Goal: Transaction & Acquisition: Book appointment/travel/reservation

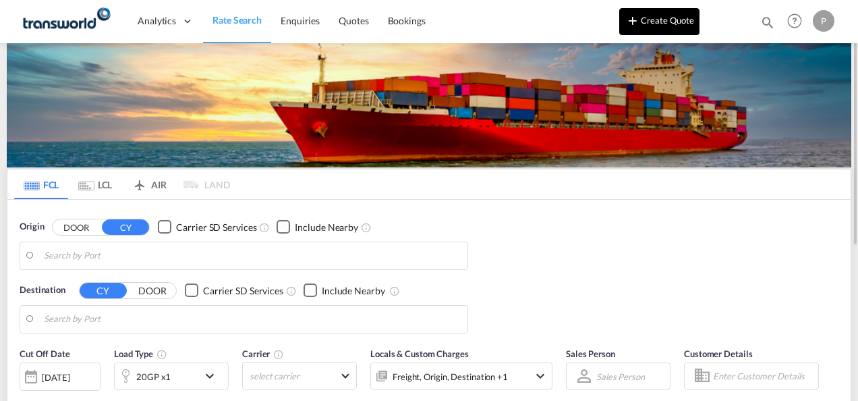
click at [677, 27] on button "Create Quote" at bounding box center [659, 21] width 80 height 27
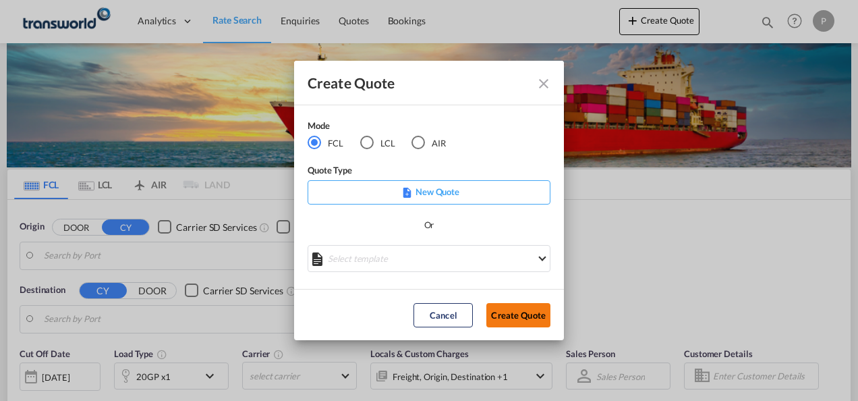
click at [527, 311] on button "Create Quote" at bounding box center [518, 315] width 64 height 24
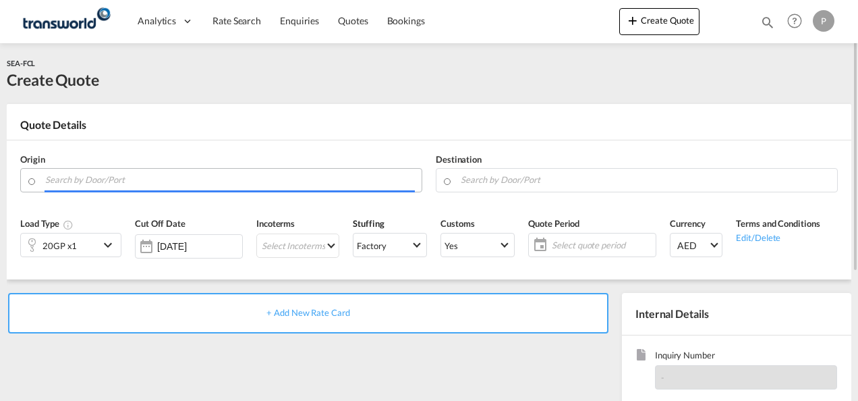
click at [119, 180] on input "Search by Door/Port" at bounding box center [230, 180] width 370 height 24
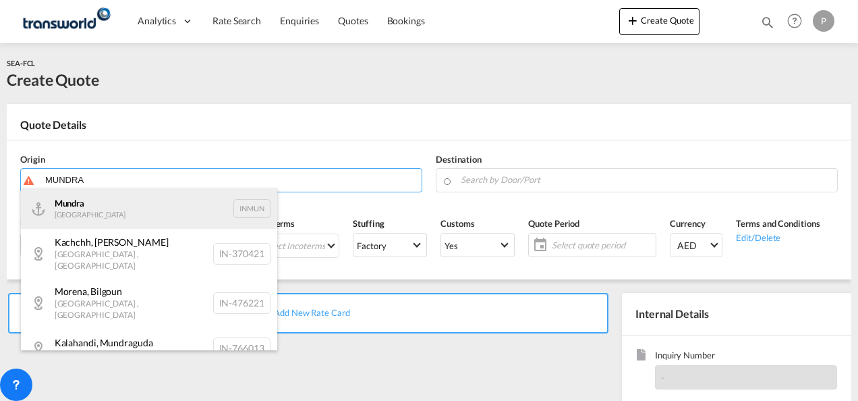
click at [98, 205] on div "Mundra India INMUN" at bounding box center [149, 208] width 256 height 40
type input "Mundra, INMUN"
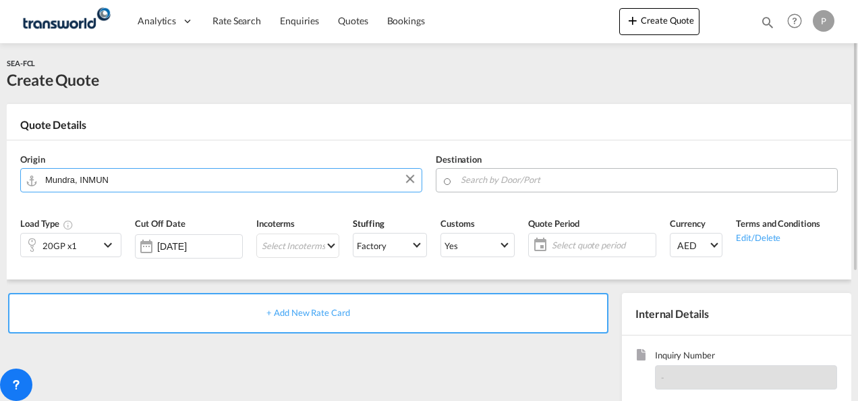
click at [504, 180] on input "Search by Door/Port" at bounding box center [646, 180] width 370 height 24
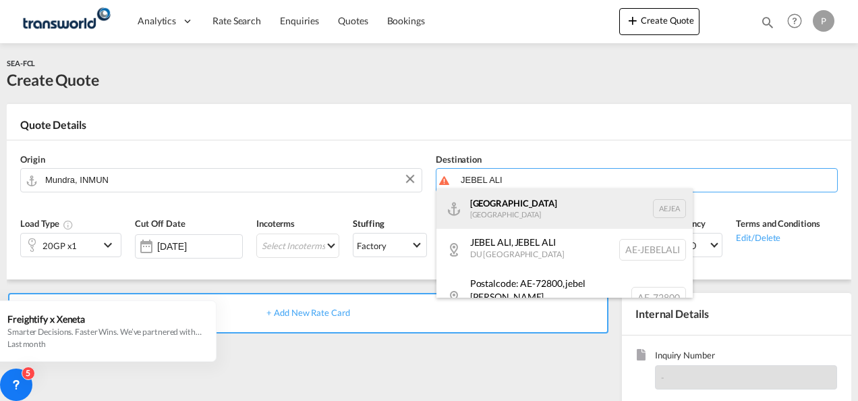
click at [500, 212] on div "[GEOGRAPHIC_DATA] [GEOGRAPHIC_DATA]" at bounding box center [564, 208] width 256 height 40
type input "[GEOGRAPHIC_DATA], [GEOGRAPHIC_DATA]"
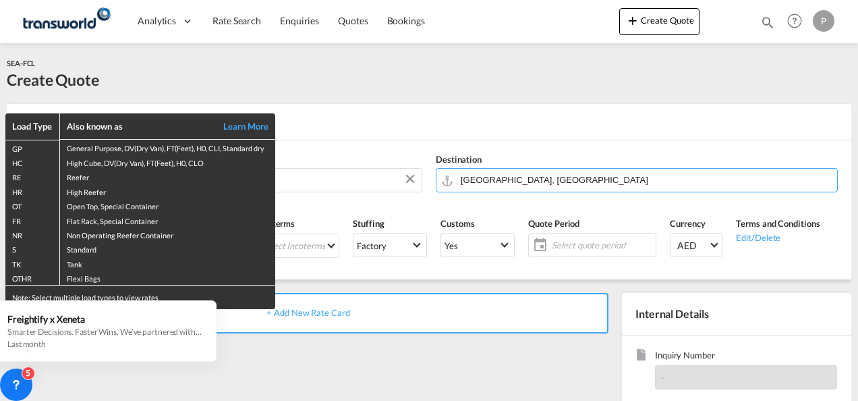
click at [340, 88] on div "Load Type Also known as Learn More GP General Purpose, DV(Dry Van), FT(Feet), H…" at bounding box center [429, 200] width 858 height 401
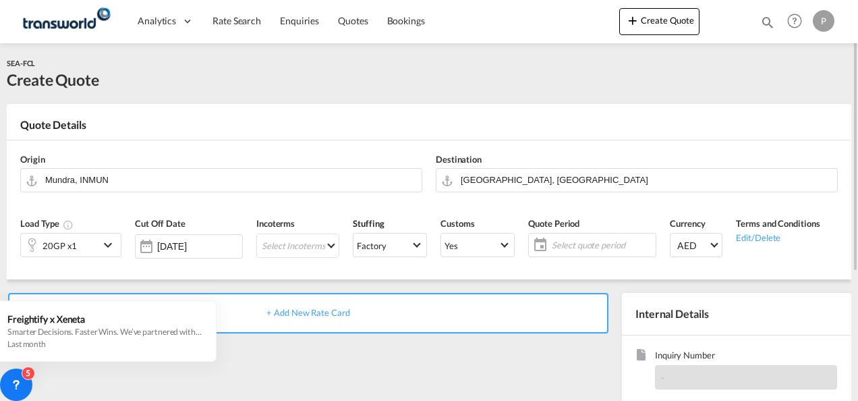
click at [109, 250] on md-icon "icon-chevron-down" at bounding box center [110, 245] width 20 height 16
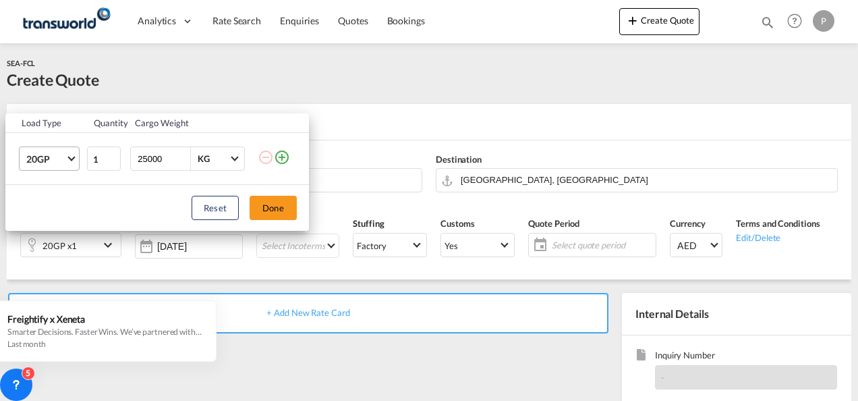
click at [71, 159] on span "Choose: \a20GP" at bounding box center [70, 157] width 7 height 7
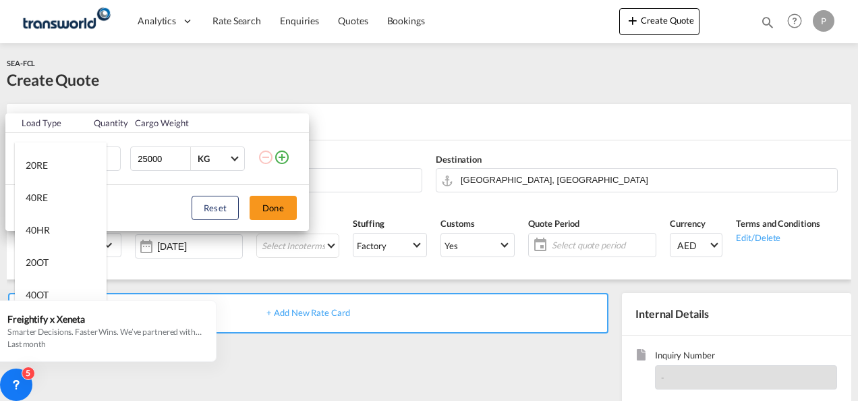
scroll to position [135, 0]
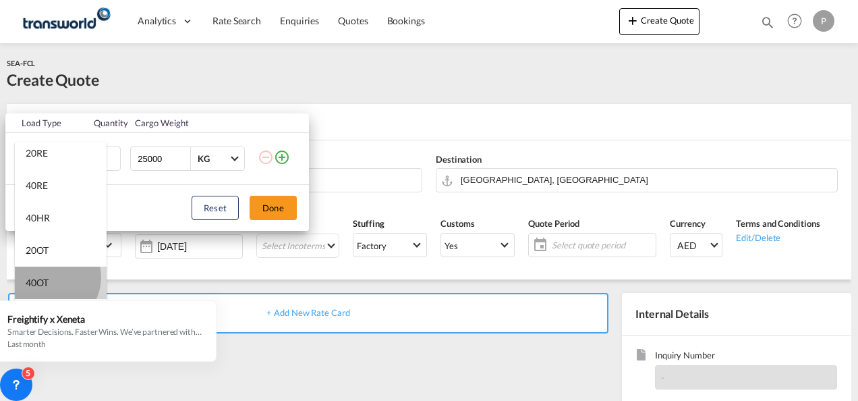
click at [50, 277] on md-option "40OT" at bounding box center [61, 282] width 92 height 32
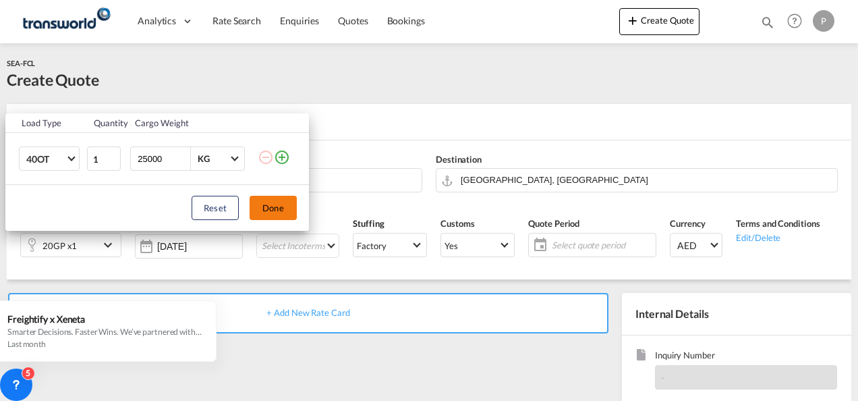
click at [270, 202] on button "Done" at bounding box center [273, 208] width 47 height 24
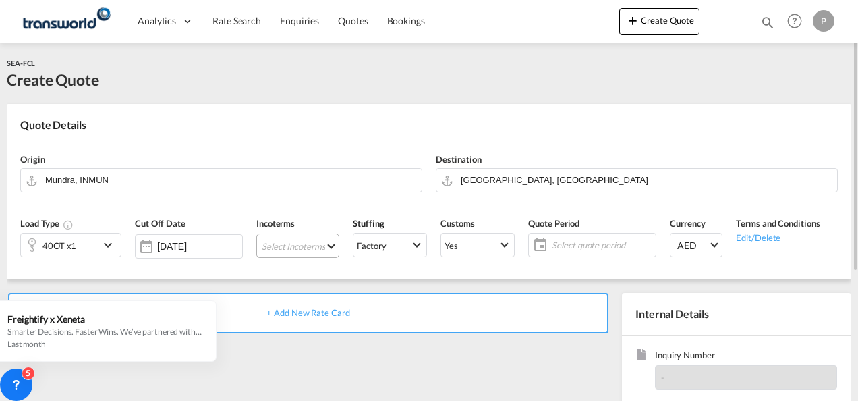
click at [304, 247] on md-select "Select Incoterms CPT - export Carrier Paid to CIF - import Cost,Insurance and F…" at bounding box center [297, 245] width 83 height 24
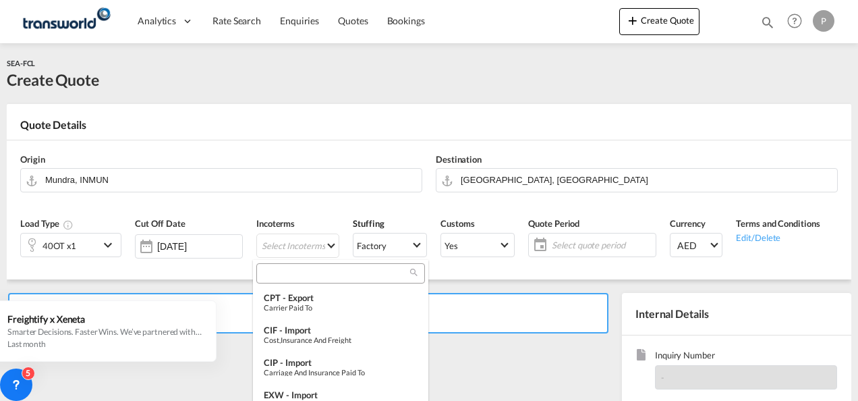
click at [285, 274] on input "search" at bounding box center [335, 273] width 150 height 12
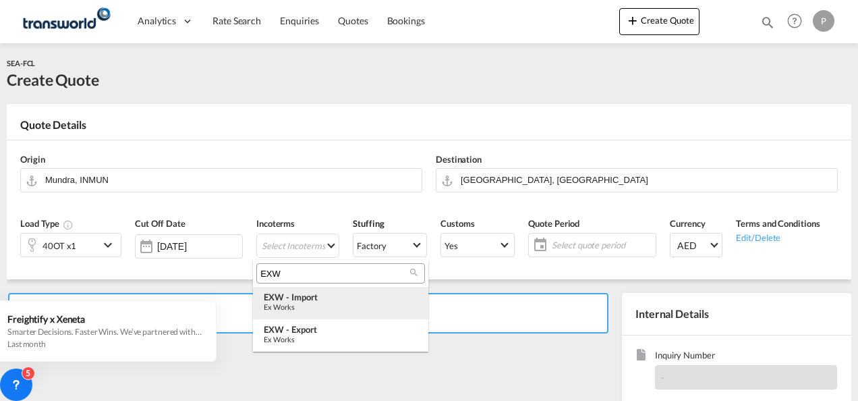
type input "EXW"
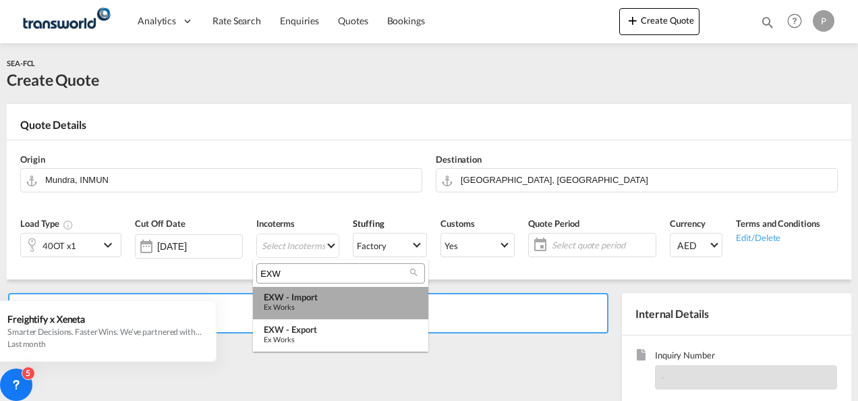
click at [317, 306] on div "Ex Works" at bounding box center [341, 306] width 154 height 9
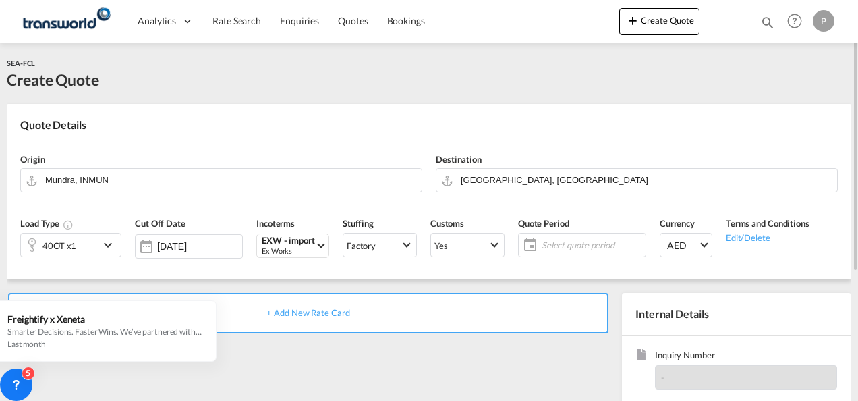
click at [558, 244] on span "Select quote period" at bounding box center [592, 245] width 101 height 12
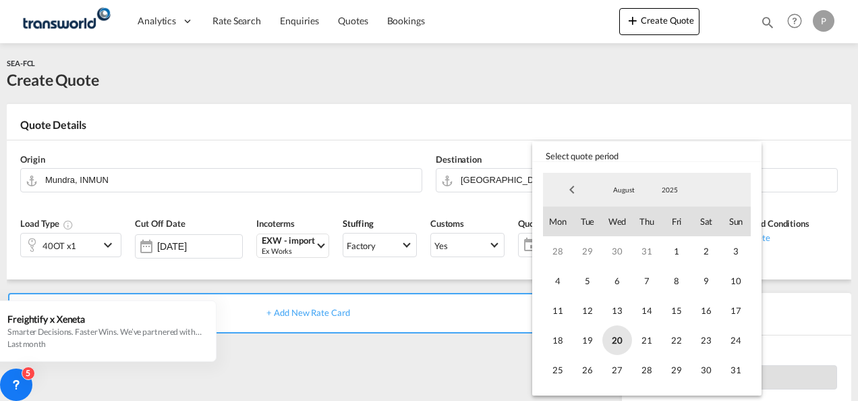
click at [616, 341] on span "20" at bounding box center [617, 340] width 30 height 30
click at [734, 370] on span "31" at bounding box center [736, 370] width 30 height 30
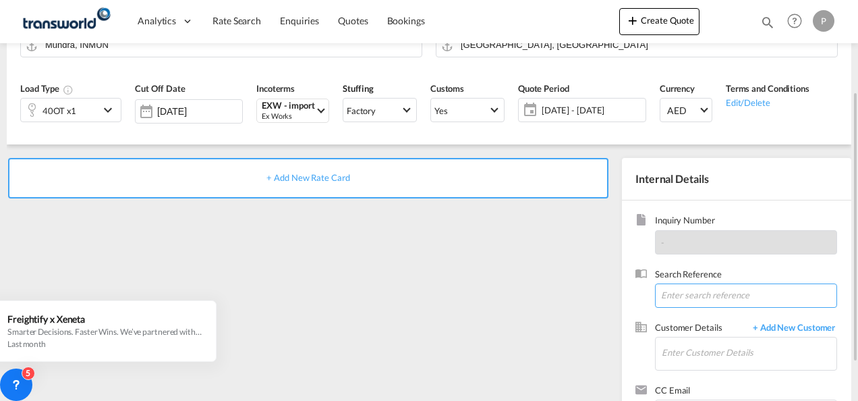
click at [690, 294] on input at bounding box center [746, 295] width 182 height 24
paste input "TWP0277"
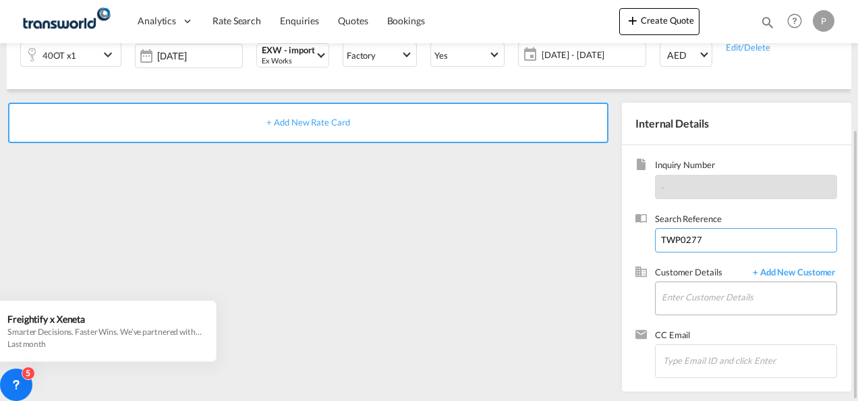
type input "TWP0277"
click at [699, 297] on input "Enter Customer Details" at bounding box center [749, 297] width 175 height 30
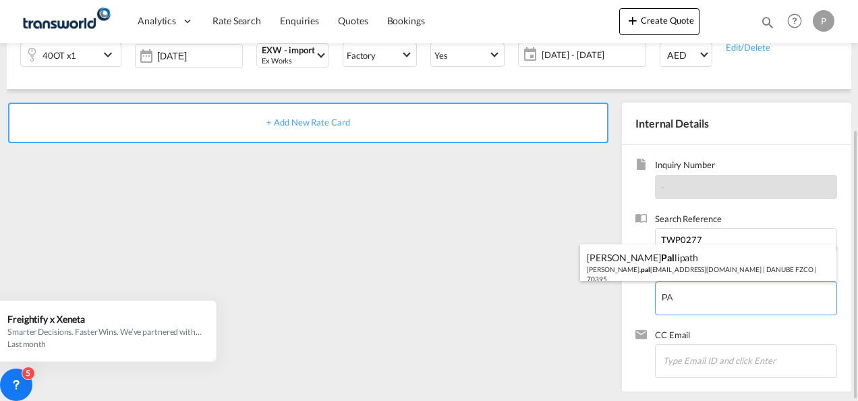
type input "P"
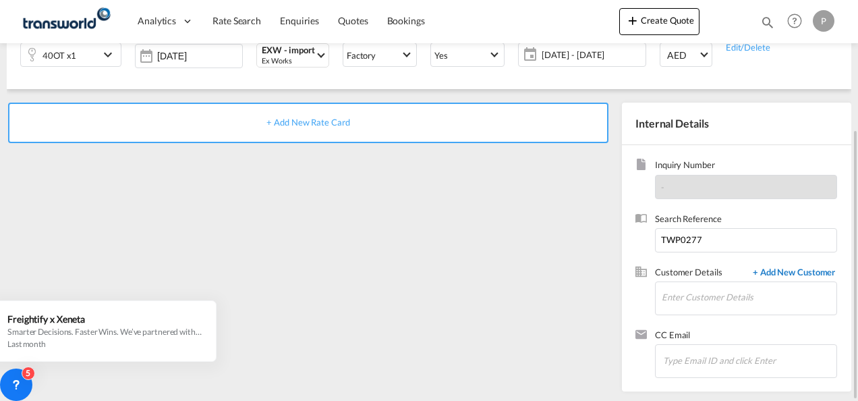
click at [779, 270] on span "+ Add New Customer" at bounding box center [791, 274] width 91 height 16
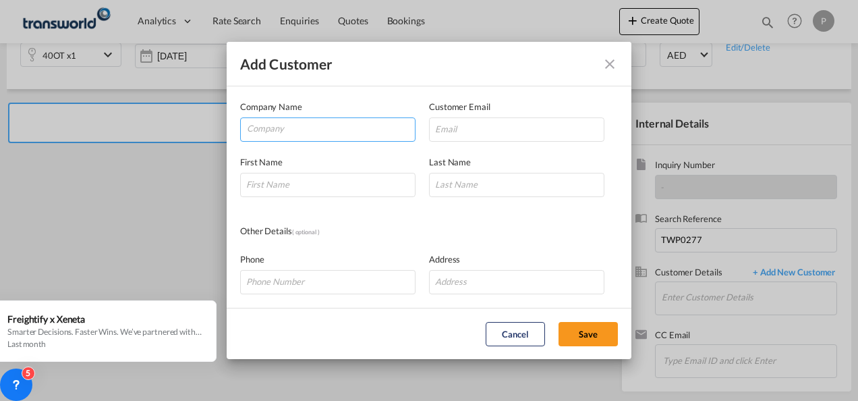
click at [317, 132] on input "Company" at bounding box center [331, 128] width 168 height 20
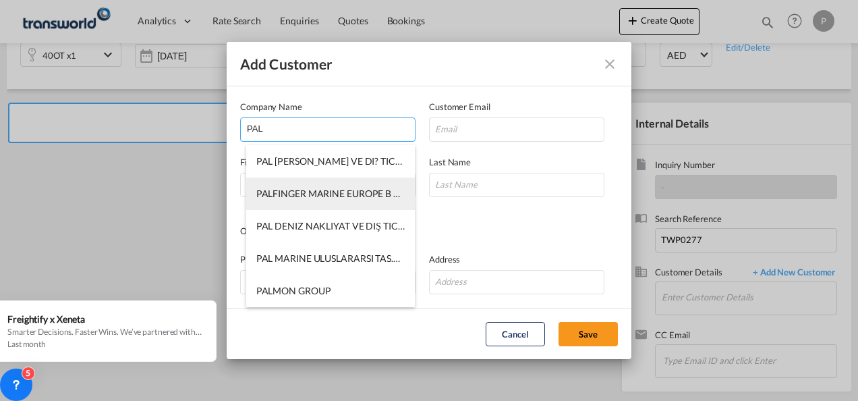
click at [289, 193] on span "PALFINGER MARINE EUROPE B V ([GEOGRAPHIC_DATA] BRANCH)" at bounding box center [400, 193] width 289 height 11
type input "PALFINGER MARINE EUROPE B V ([GEOGRAPHIC_DATA] BRANCH)"
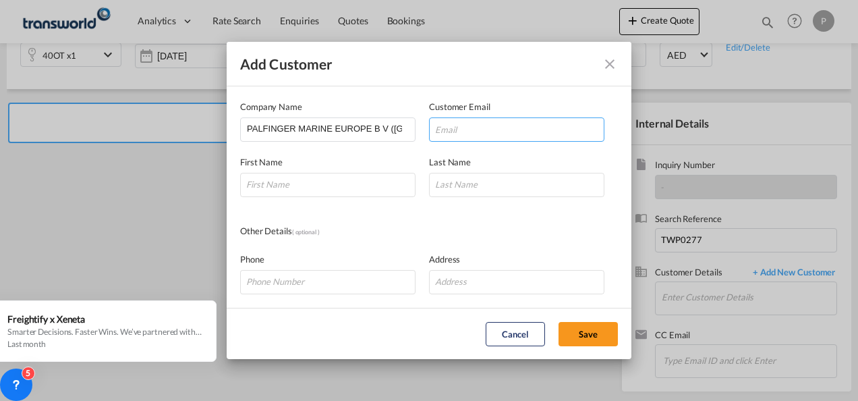
drag, startPoint x: 465, startPoint y: 130, endPoint x: 499, endPoint y: 133, distance: 34.6
click at [465, 130] on input "Add Customer Company ..." at bounding box center [516, 129] width 175 height 24
paste input "[PERSON_NAME][EMAIL_ADDRESS][DOMAIN_NAME]"
type input "[PERSON_NAME][EMAIL_ADDRESS][DOMAIN_NAME]"
click at [291, 184] on input "Add Customer Company ..." at bounding box center [327, 185] width 175 height 24
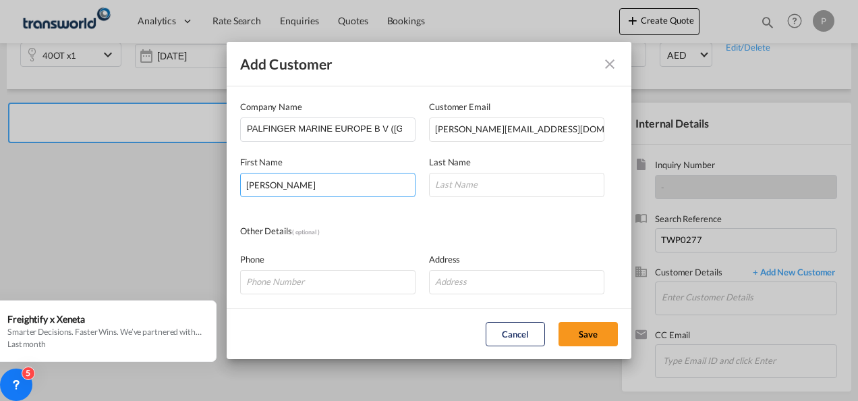
type input "[PERSON_NAME]"
type input "PRINCESS"
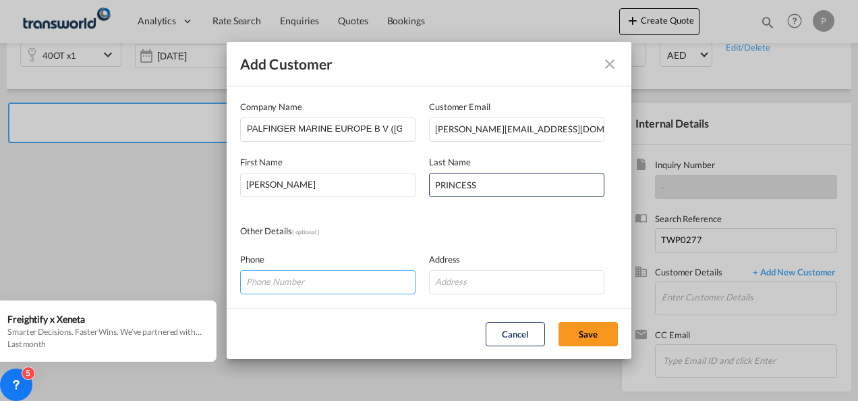
click at [289, 284] on input "Add Customer Company ..." at bounding box center [327, 282] width 175 height 24
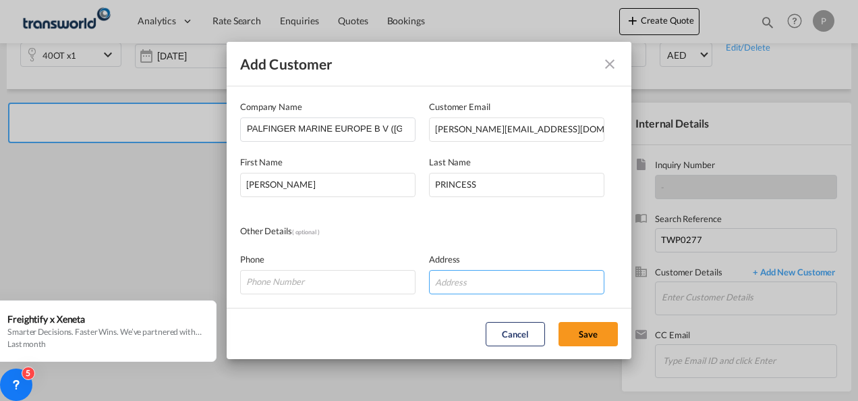
click at [498, 283] on input "Add Customer Company ..." at bounding box center [516, 282] width 175 height 24
click at [291, 278] on input "Add Customer Company ..." at bounding box center [327, 282] width 175 height 24
paste input "[PHONE_NUMBER]"
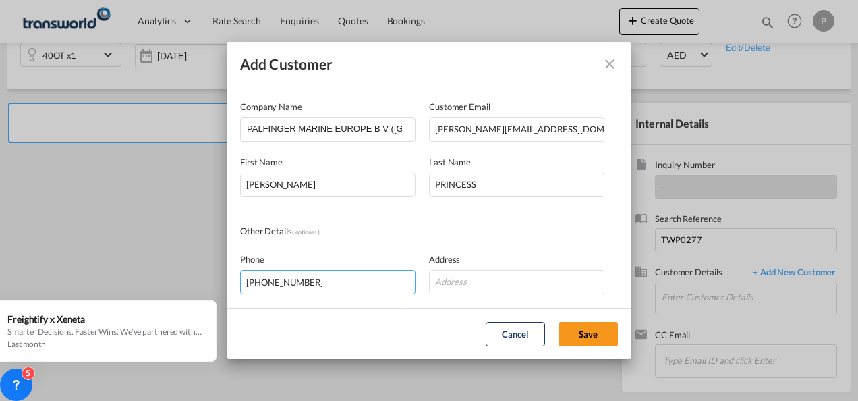
type input "[PHONE_NUMBER]"
drag, startPoint x: 457, startPoint y: 285, endPoint x: 492, endPoint y: 283, distance: 35.8
click at [457, 285] on input "Add Customer Company ..." at bounding box center [516, 282] width 175 height 24
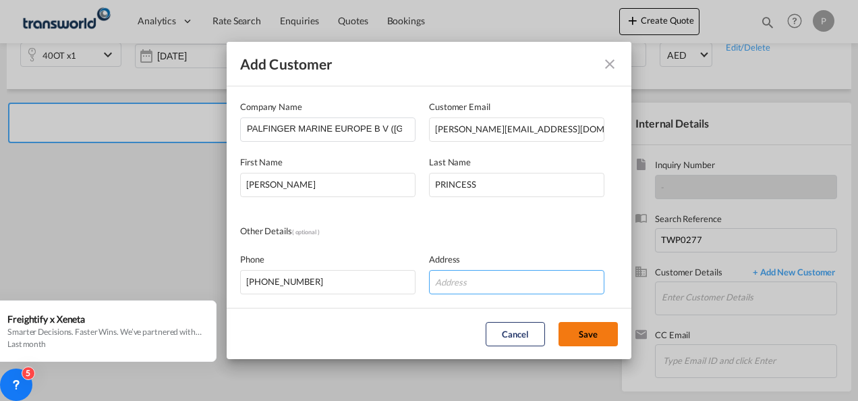
paste input "Workshop [STREET_ADDRESS],"
type input "Workshop [STREET_ADDRESS],"
drag, startPoint x: 590, startPoint y: 331, endPoint x: 559, endPoint y: 333, distance: 30.5
click at [590, 331] on button "Save" at bounding box center [587, 334] width 59 height 24
type input "PALFINGER MARINE EUROPE B V ([GEOGRAPHIC_DATA] BRANCH), [PERSON_NAME] PRINCESS,…"
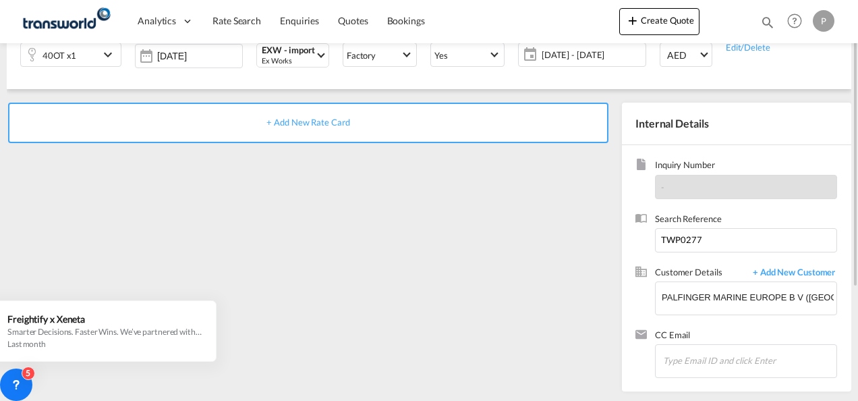
scroll to position [123, 0]
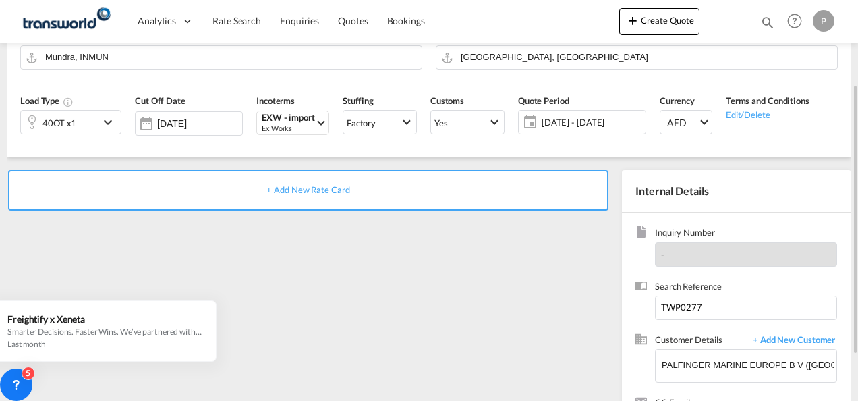
click at [336, 187] on span "+ Add New Rate Card" at bounding box center [307, 189] width 83 height 11
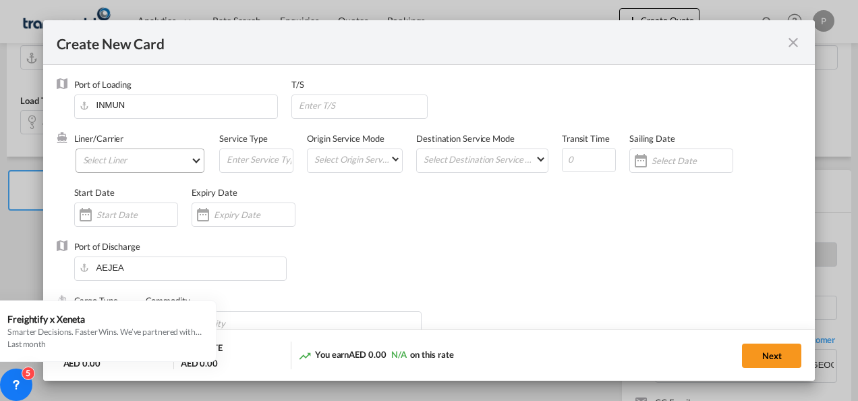
type input "Basic Ocean Freight"
select select "per equipment"
click at [119, 168] on md-select "Select Liner 2HM LOGISTICS D.O.O 2HM LOGISTICS D.O.O. / TDWC-CAPODISTRI 2HM LOG…" at bounding box center [141, 160] width 130 height 24
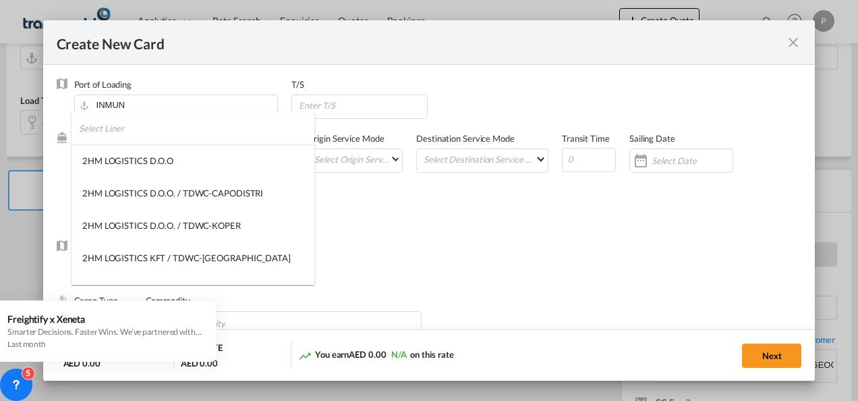
click at [146, 135] on input "search" at bounding box center [196, 128] width 235 height 32
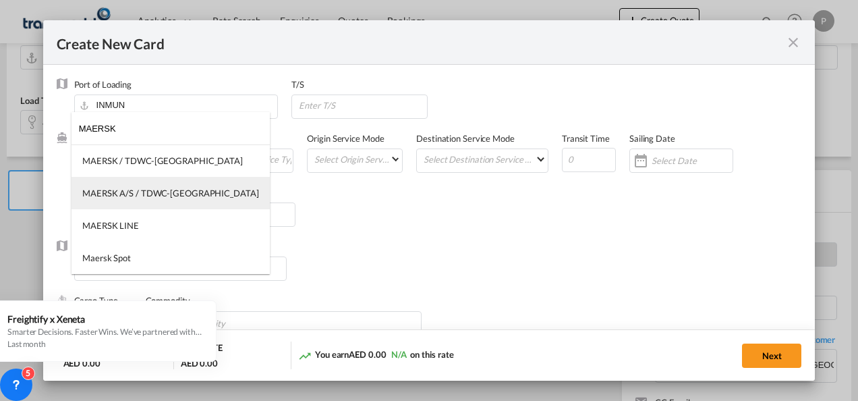
type input "MAERSK"
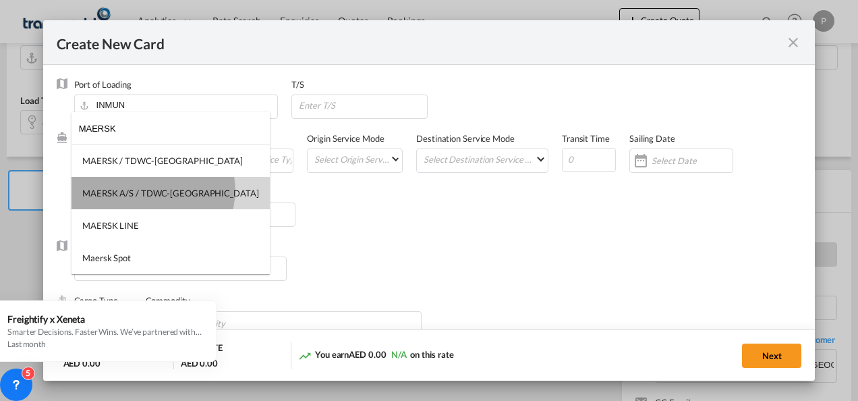
click at [152, 190] on div "MAERSK A/S / TDWC-[GEOGRAPHIC_DATA]" at bounding box center [170, 193] width 177 height 12
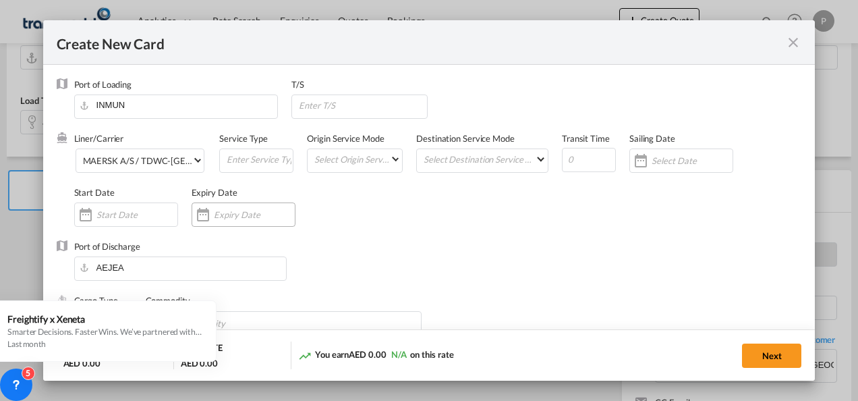
click at [245, 215] on input "Create New CardPort ..." at bounding box center [254, 214] width 81 height 11
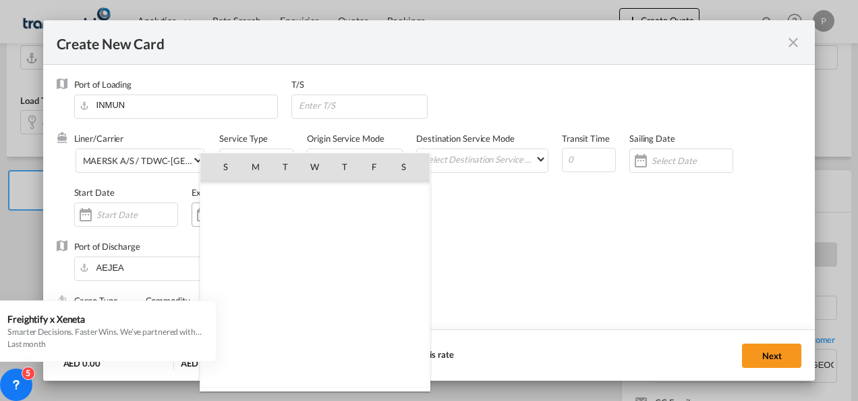
scroll to position [312270, 0]
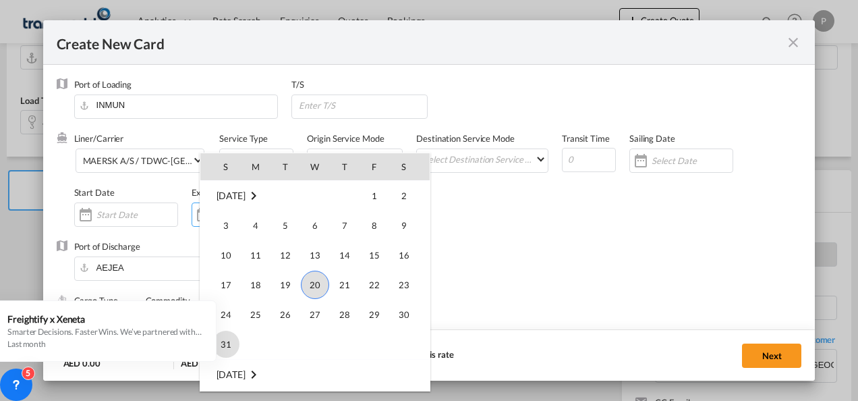
click at [232, 342] on span "31" at bounding box center [225, 344] width 27 height 27
type input "[DATE]"
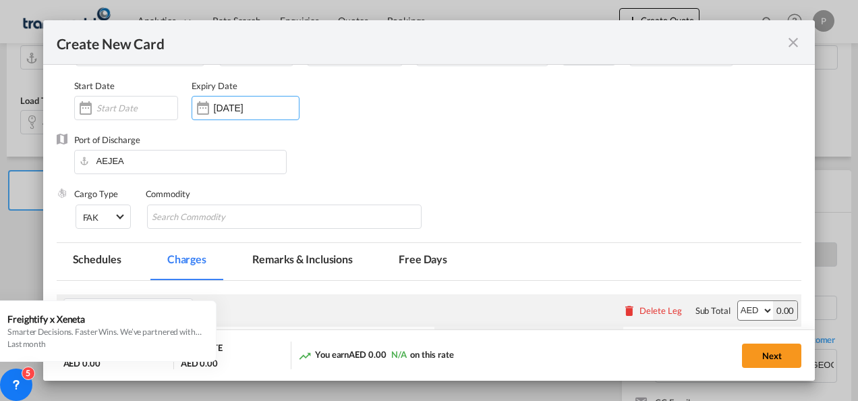
scroll to position [135, 0]
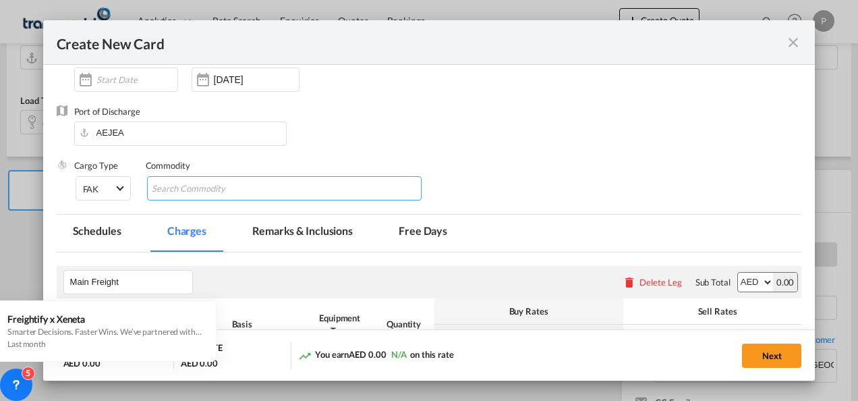
click at [220, 192] on input "Chips input." at bounding box center [213, 189] width 123 height 22
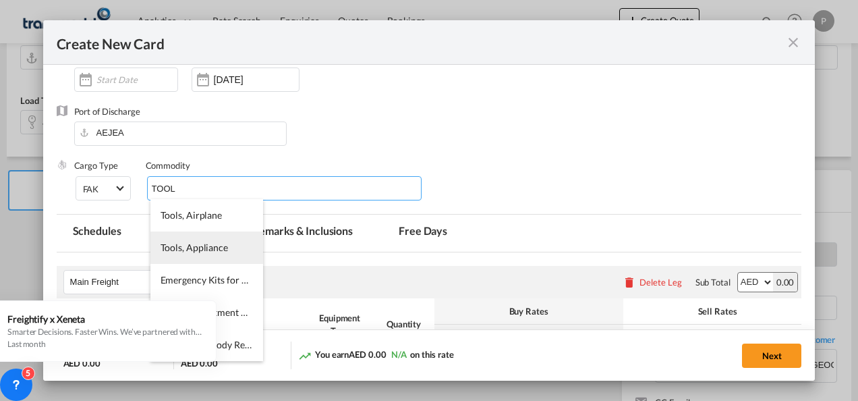
type input "TOOL"
click at [213, 246] on span "Tools, Appliance" at bounding box center [194, 246] width 67 height 11
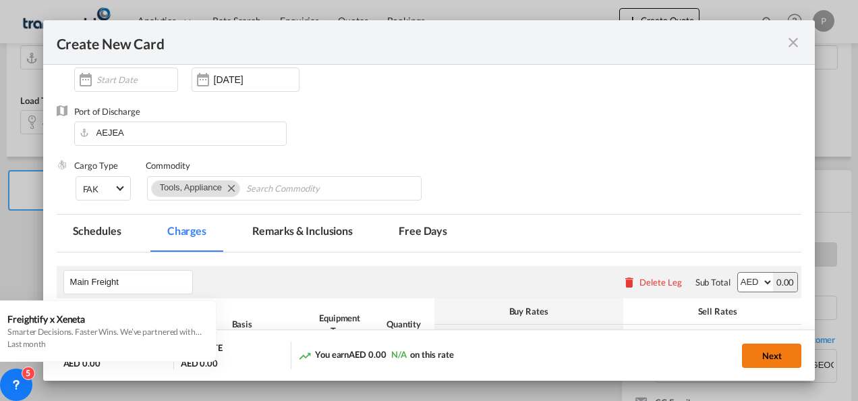
click at [769, 351] on button "Next" at bounding box center [771, 355] width 59 height 24
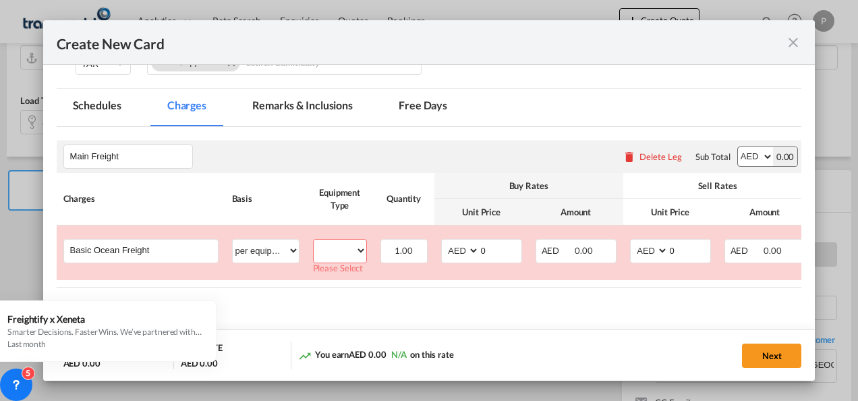
scroll to position [287, 0]
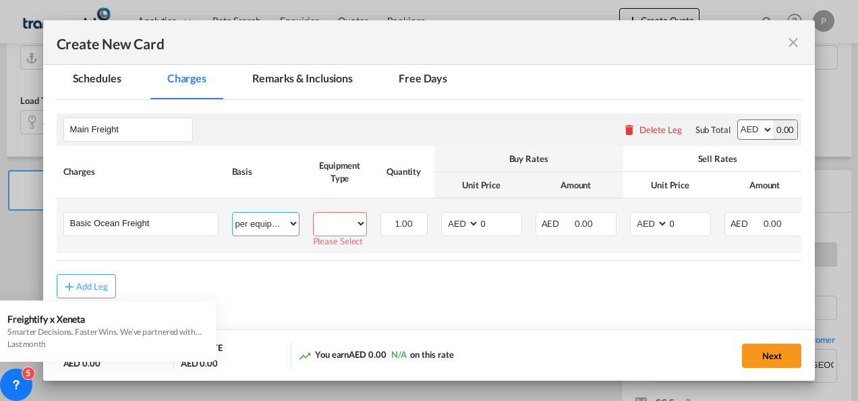
click at [290, 224] on select "per equipment per container per B/L per shipping bill per shipment % on freight…" at bounding box center [266, 223] width 66 height 22
click at [233, 212] on select "per equipment per container per B/L per shipping bill per shipment % on freight…" at bounding box center [266, 223] width 66 height 22
click at [347, 221] on div "N/A" at bounding box center [340, 222] width 53 height 21
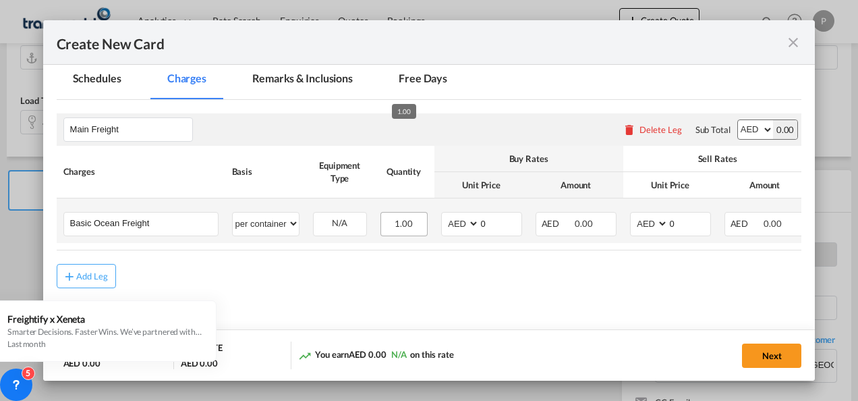
click at [410, 226] on span "1.00" at bounding box center [404, 223] width 18 height 11
click at [160, 221] on input "Basic Ocean Freight" at bounding box center [144, 222] width 148 height 20
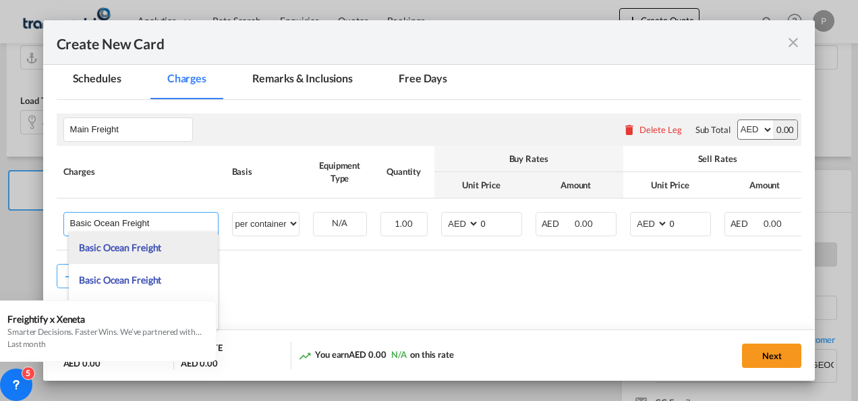
click at [154, 250] on span "Basic Ocean Freight" at bounding box center [120, 246] width 82 height 11
select select "per equipment"
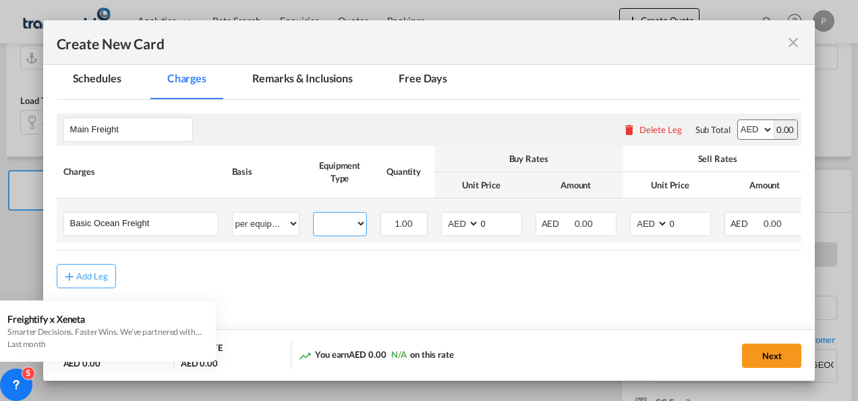
click at [359, 221] on select "40OT" at bounding box center [340, 223] width 53 height 18
select select "40OT"
click at [314, 214] on select "40OT" at bounding box center [340, 223] width 53 height 18
click at [496, 223] on input "0" at bounding box center [501, 222] width 42 height 20
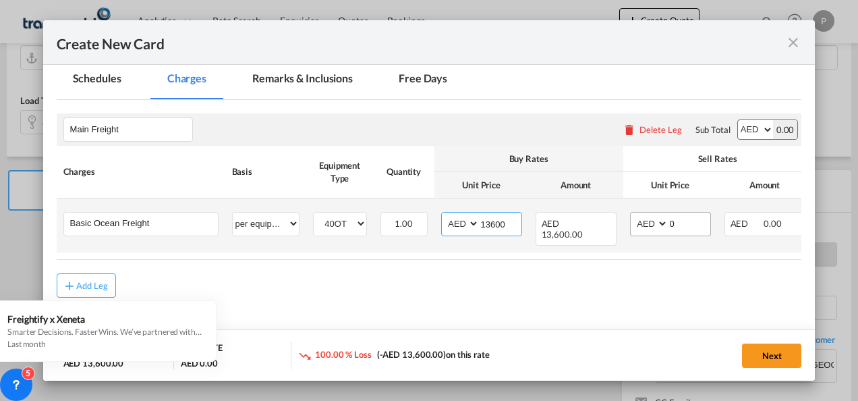
type input "13600"
drag, startPoint x: 684, startPoint y: 223, endPoint x: 670, endPoint y: 224, distance: 13.5
click at [670, 224] on input "0" at bounding box center [689, 222] width 42 height 20
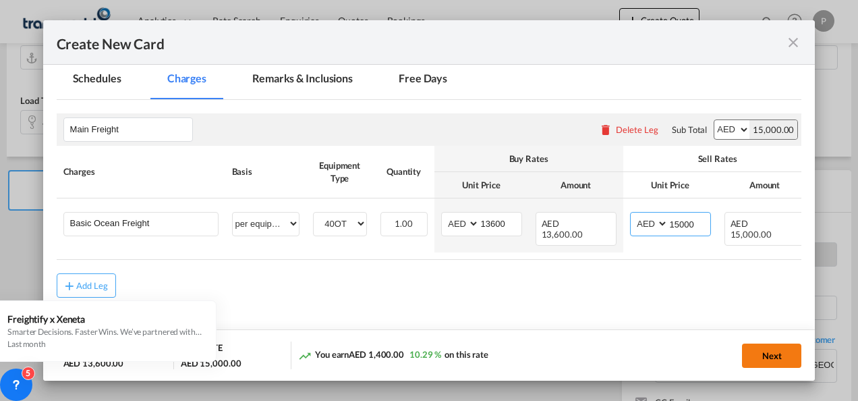
type input "15000"
click at [770, 356] on button "Next" at bounding box center [771, 355] width 59 height 24
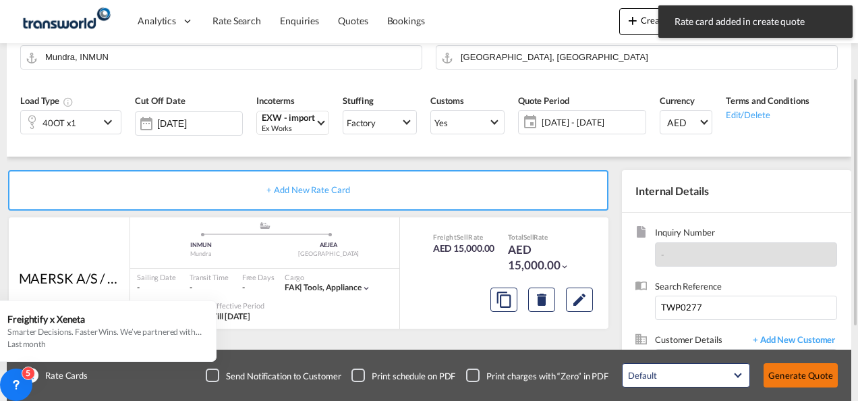
click at [796, 376] on button "Generate Quote" at bounding box center [801, 375] width 74 height 24
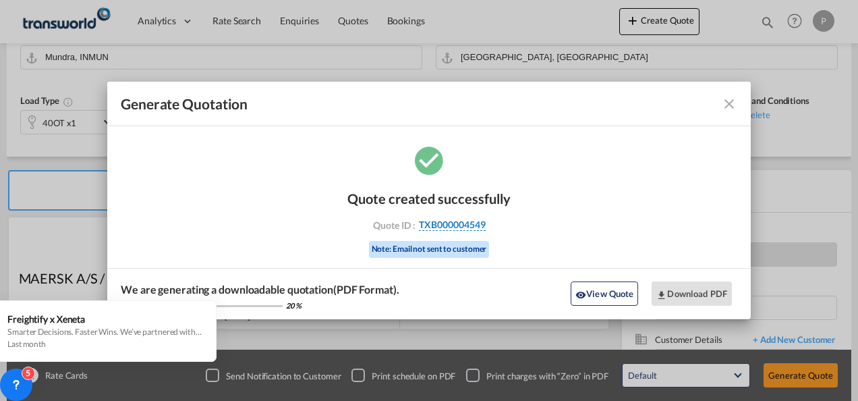
click at [457, 224] on span "TXB000004549" at bounding box center [452, 225] width 67 height 12
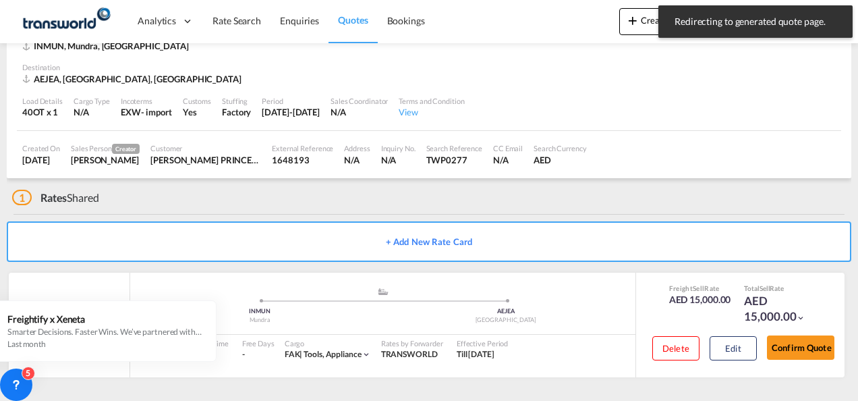
scroll to position [82, 0]
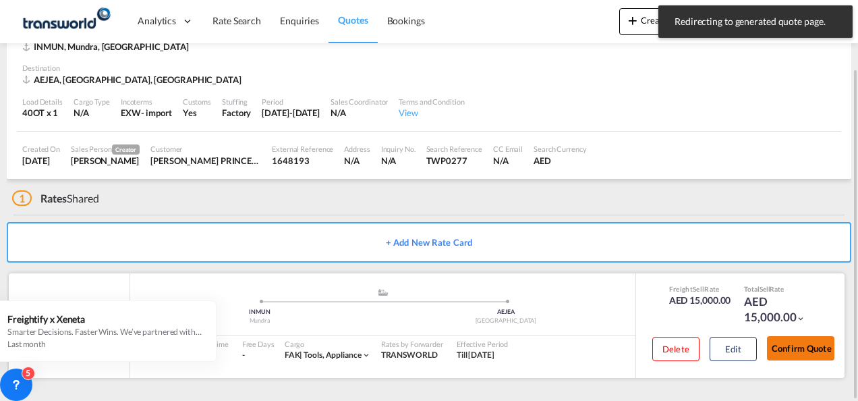
click at [806, 350] on button "Confirm Quote" at bounding box center [800, 348] width 67 height 24
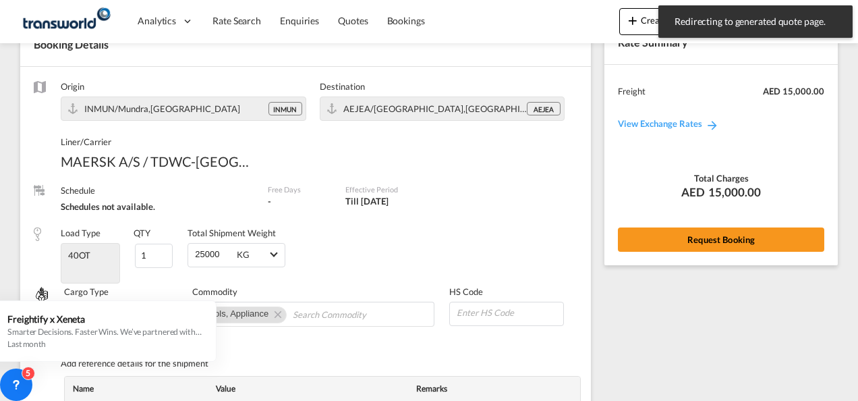
scroll to position [547, 0]
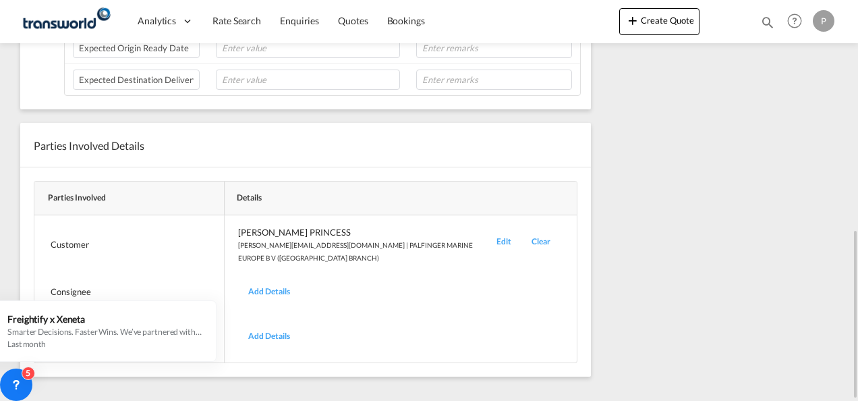
click at [502, 236] on div "Edit" at bounding box center [503, 244] width 35 height 37
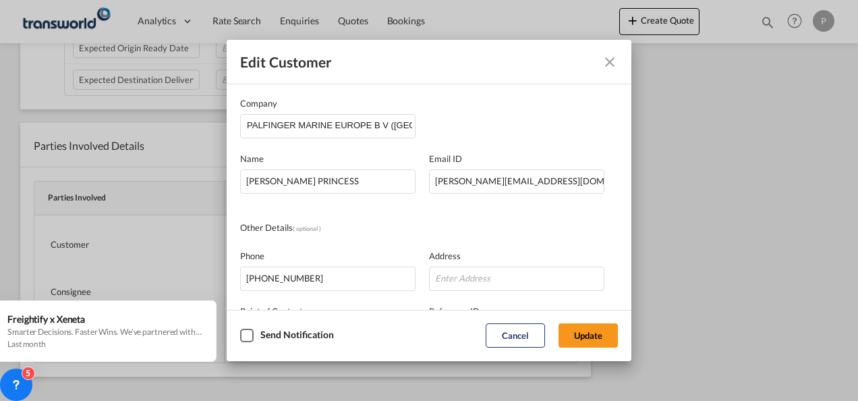
scroll to position [159, 0]
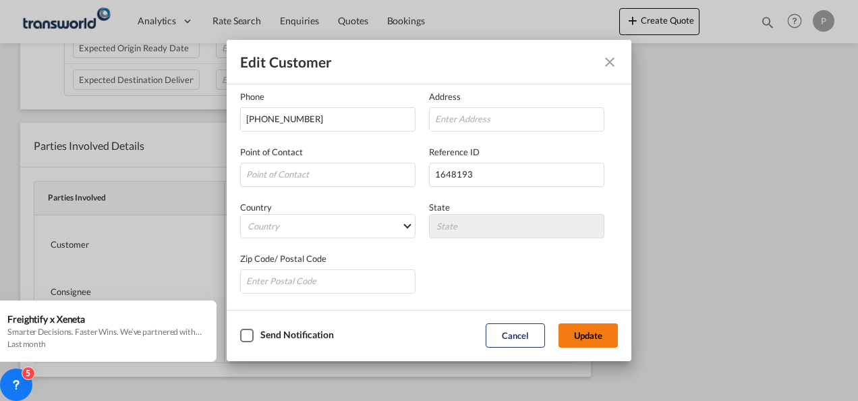
click at [594, 334] on button "Update" at bounding box center [587, 335] width 59 height 24
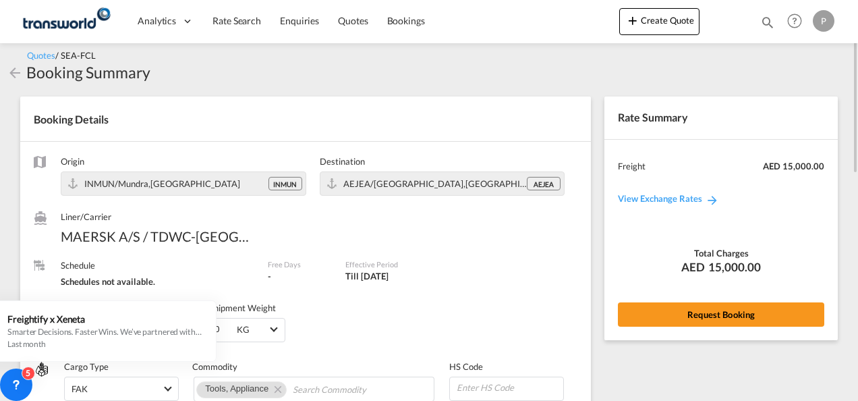
scroll to position [0, 0]
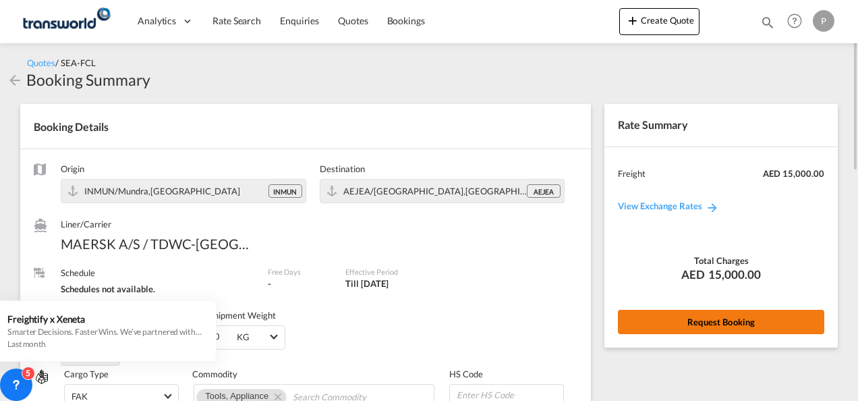
click at [695, 317] on button "Request Booking" at bounding box center [721, 322] width 206 height 24
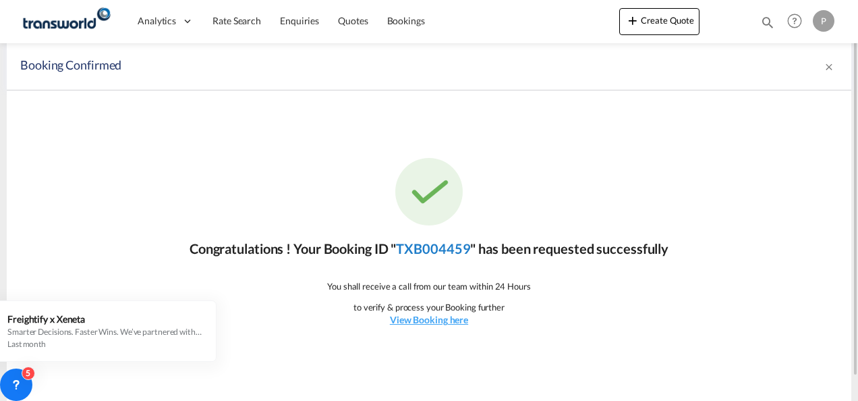
click at [436, 250] on link "TXB004459" at bounding box center [433, 248] width 74 height 16
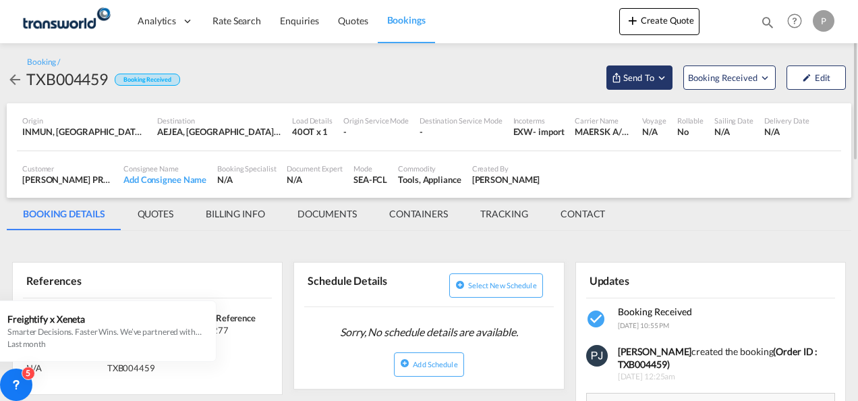
click at [661, 76] on md-icon "Open demo menu" at bounding box center [662, 77] width 12 height 12
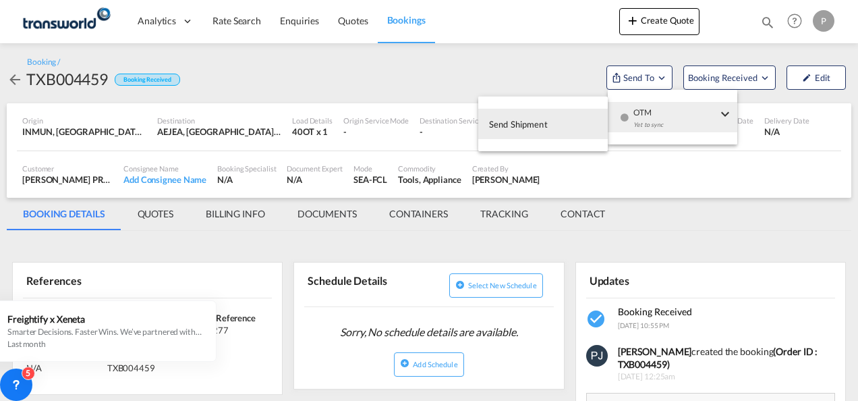
click at [517, 123] on span "Send Shipment" at bounding box center [518, 124] width 59 height 22
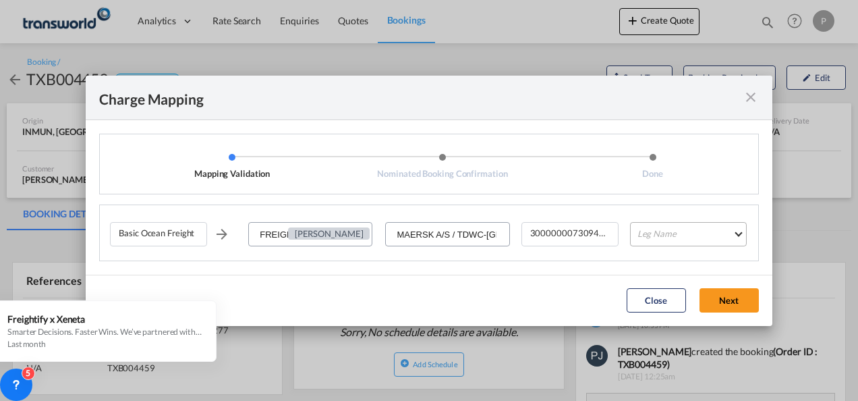
click at [650, 232] on md-select "Leg Name HANDLING ORIGIN VESSEL HANDLING DESTINATION OTHERS TL PICK UP CUSTOMS …" at bounding box center [688, 234] width 117 height 24
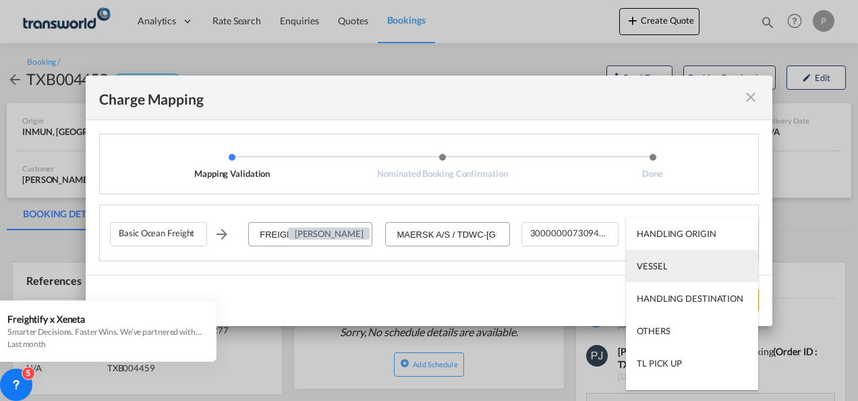
click at [654, 276] on md-option "VESSEL" at bounding box center [692, 266] width 132 height 32
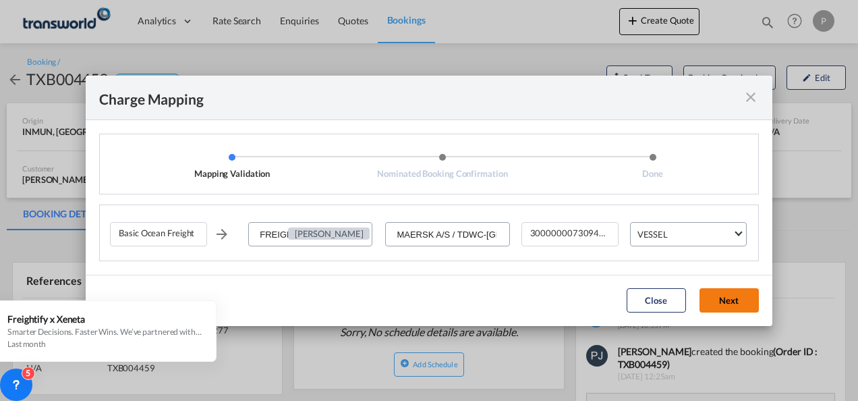
click at [721, 304] on button "Next" at bounding box center [728, 300] width 59 height 24
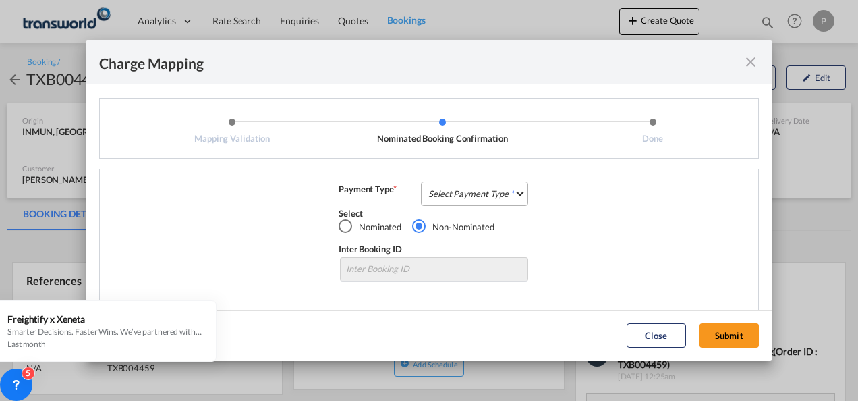
click at [469, 197] on md-select "Select Payment Type COLLECT PREPAID" at bounding box center [474, 193] width 107 height 24
click at [455, 194] on div "COLLECT" at bounding box center [443, 194] width 38 height 12
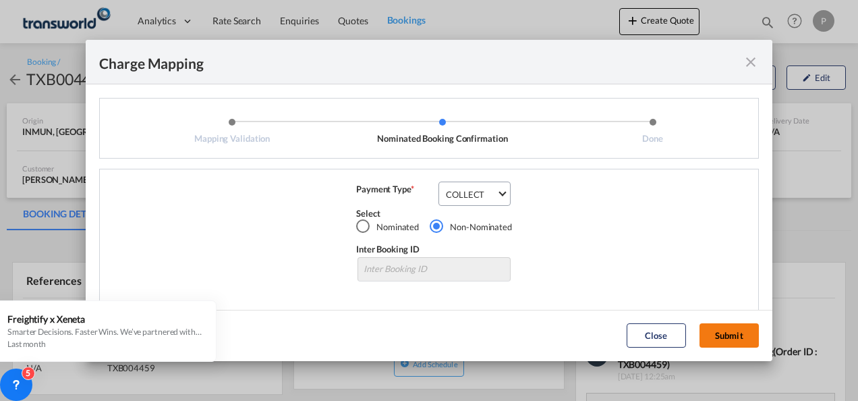
click at [725, 328] on button "Submit" at bounding box center [728, 335] width 59 height 24
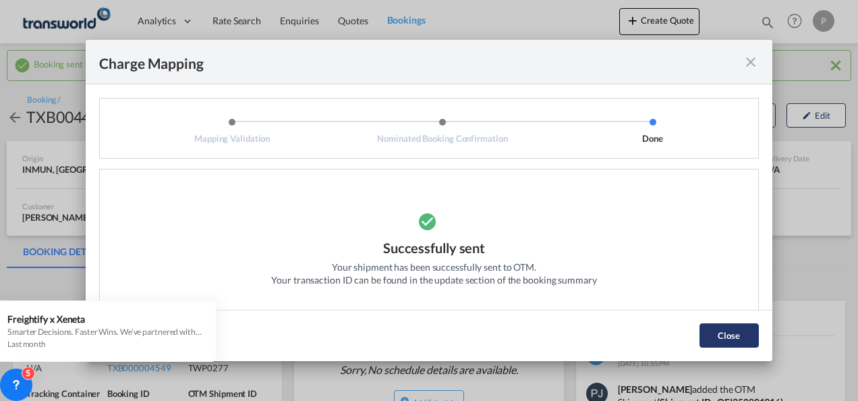
click at [718, 340] on button "Close" at bounding box center [728, 335] width 59 height 24
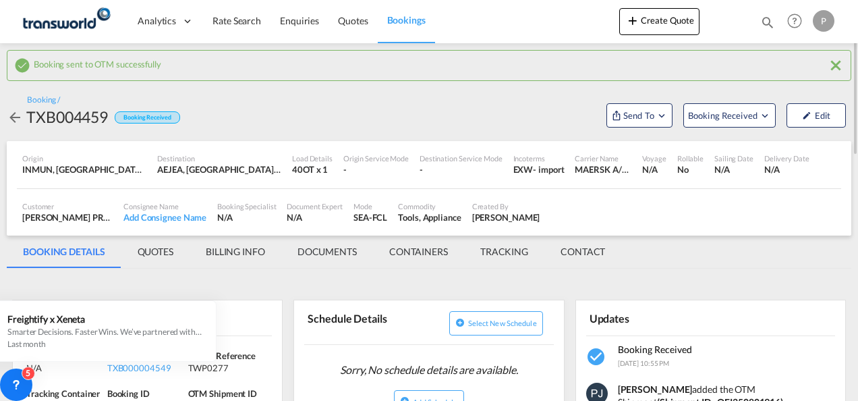
scroll to position [202, 0]
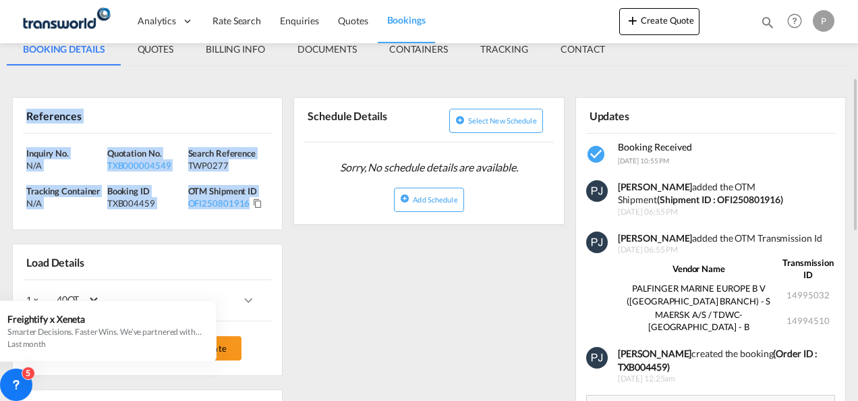
drag, startPoint x: 24, startPoint y: 116, endPoint x: 256, endPoint y: 211, distance: 250.8
click at [256, 211] on div "References Inquiry No. N/A Quotation No. TXB000004549 Search Reference TWP0277 …" at bounding box center [147, 163] width 270 height 133
copy div "References Inquiry No. N/A Quotation No. TXB000004549 Search Reference TWP0277 …"
click at [665, 23] on button "Create Quote" at bounding box center [659, 21] width 80 height 27
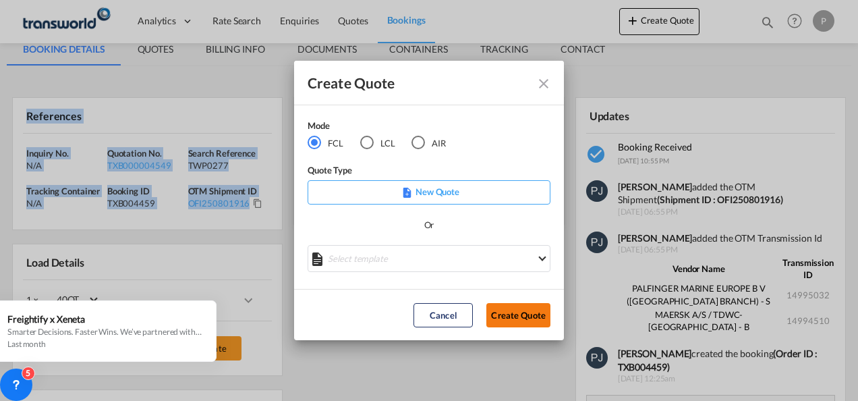
click at [525, 313] on button "Create Quote" at bounding box center [518, 315] width 64 height 24
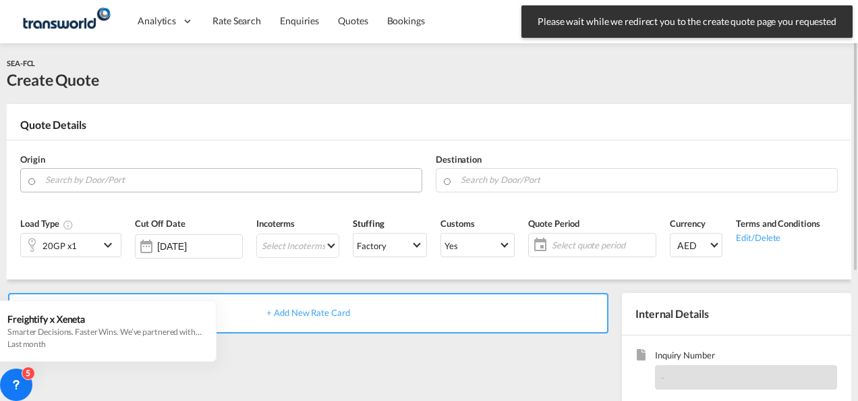
click at [67, 180] on input "Search by Door/Port" at bounding box center [230, 180] width 370 height 24
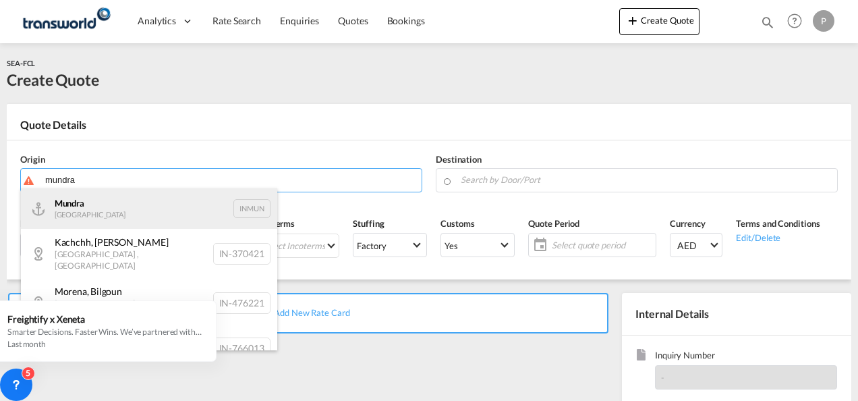
click at [97, 206] on div "Mundra India INMUN" at bounding box center [149, 208] width 256 height 40
type input "Mundra, INMUN"
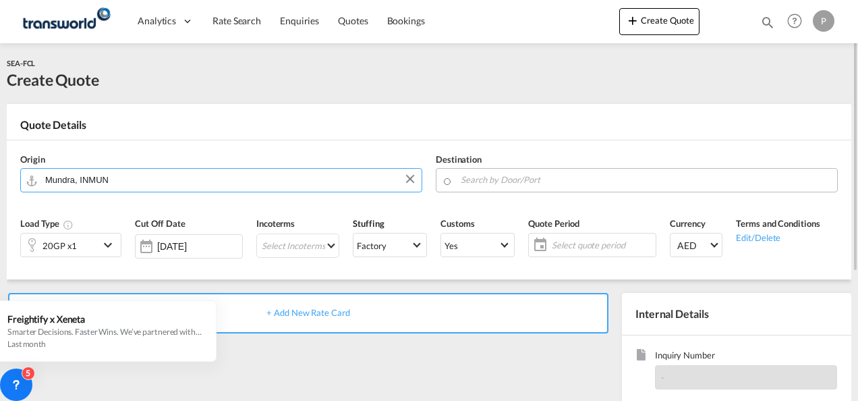
click at [529, 178] on input "Search by Door/Port" at bounding box center [646, 180] width 370 height 24
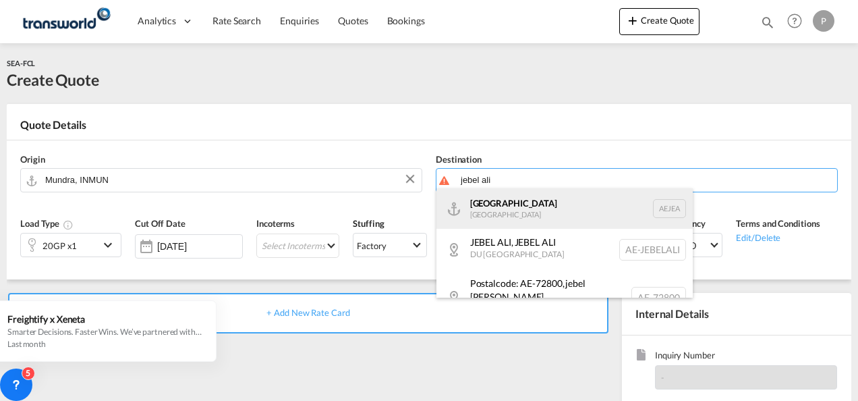
click at [515, 202] on div "[GEOGRAPHIC_DATA] [GEOGRAPHIC_DATA]" at bounding box center [564, 208] width 256 height 40
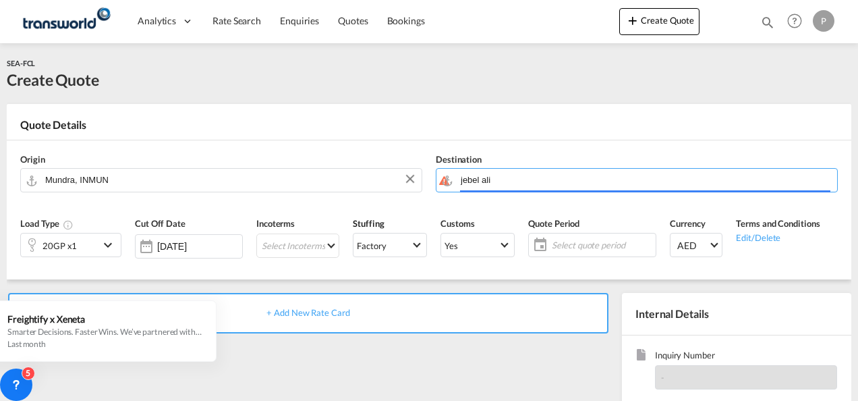
type input "[GEOGRAPHIC_DATA], [GEOGRAPHIC_DATA]"
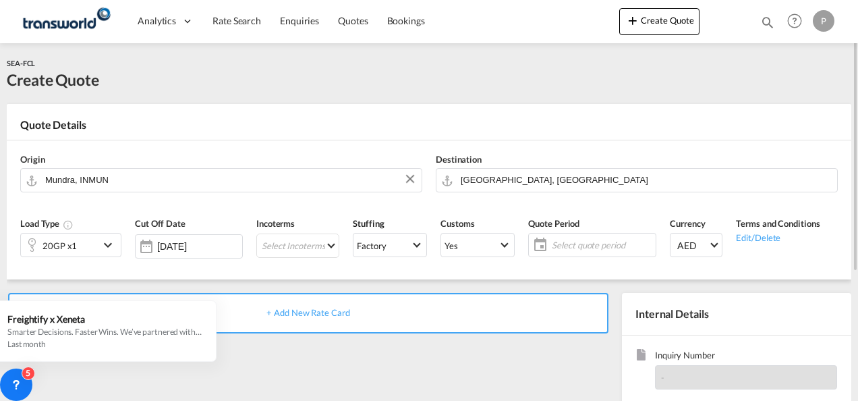
click at [112, 246] on md-icon "icon-chevron-down" at bounding box center [110, 245] width 20 height 16
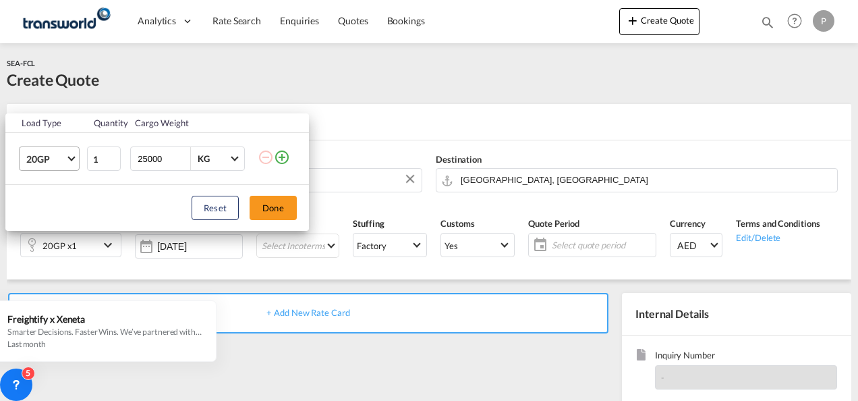
click at [69, 163] on md-select-value "20GP" at bounding box center [52, 158] width 54 height 23
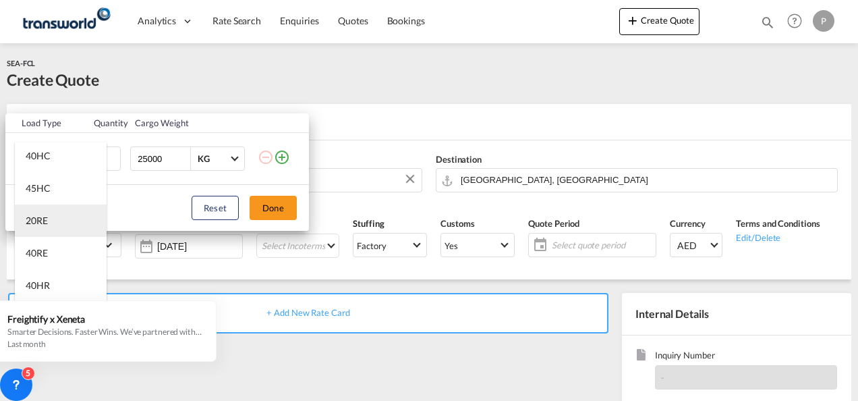
scroll to position [135, 0]
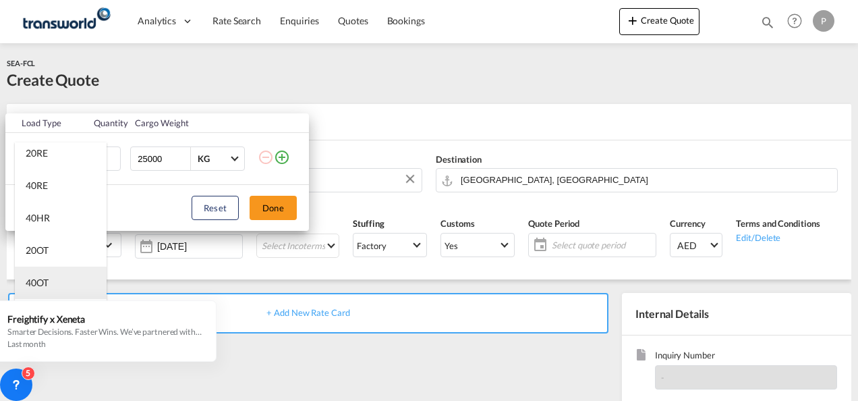
click at [57, 277] on md-option "40OT" at bounding box center [61, 282] width 92 height 32
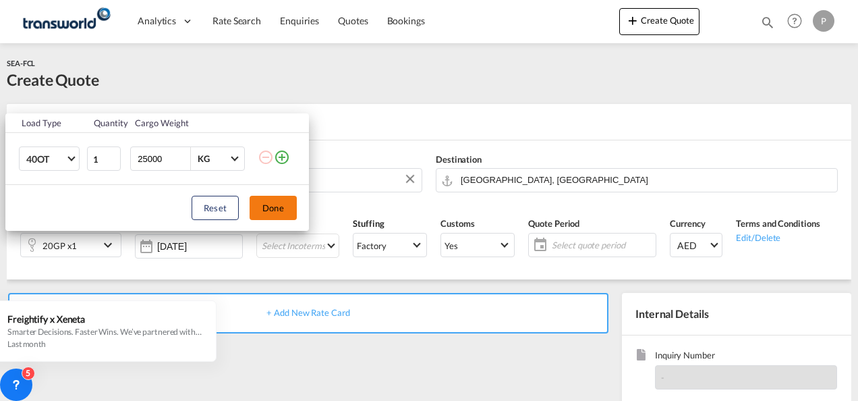
click at [286, 206] on button "Done" at bounding box center [273, 208] width 47 height 24
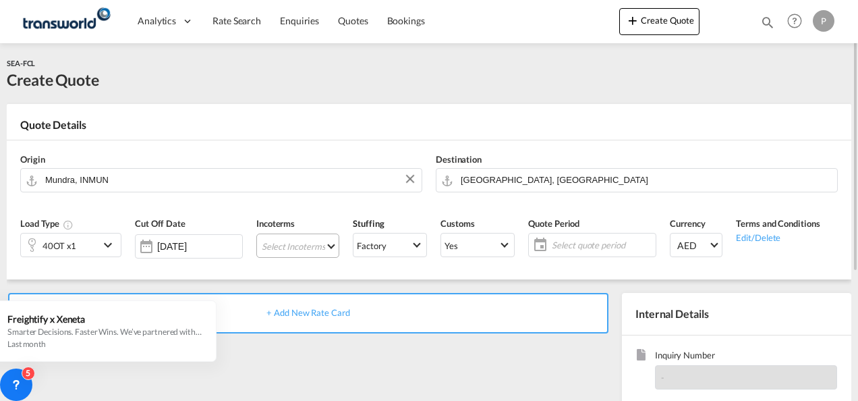
click at [302, 246] on md-select "Select Incoterms CPT - export Carrier Paid to CIF - import Cost,Insurance and F…" at bounding box center [297, 245] width 83 height 24
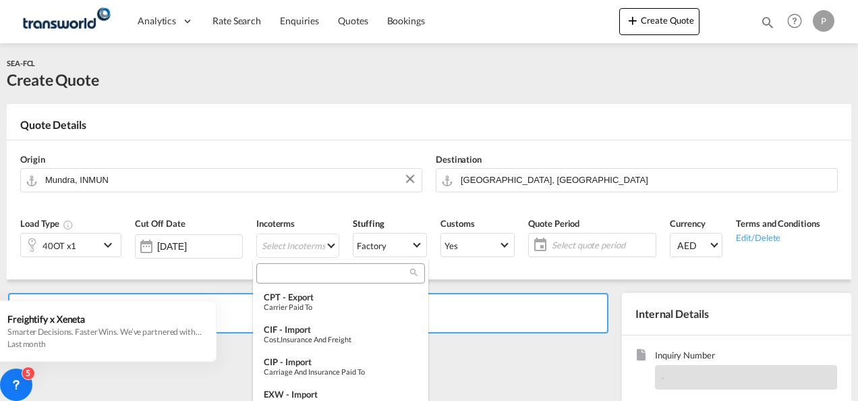
click at [279, 274] on input "search" at bounding box center [335, 273] width 150 height 12
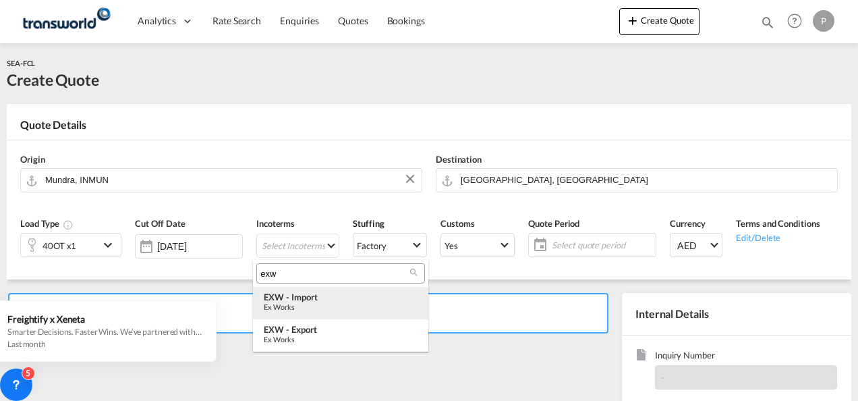
type input "exw"
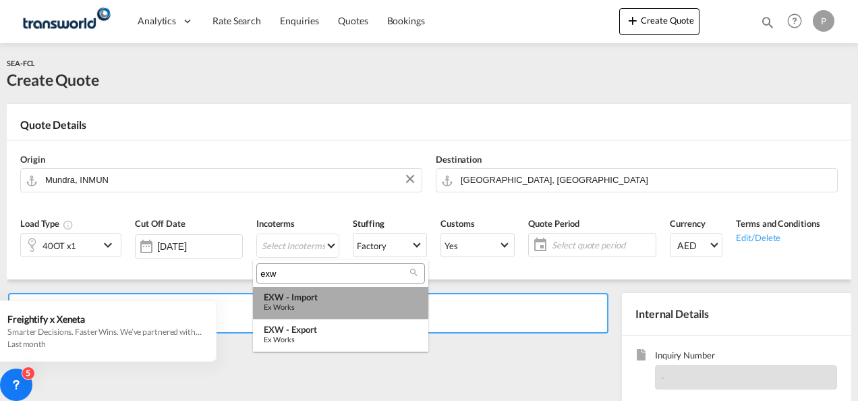
click at [320, 301] on div "EXW - import" at bounding box center [341, 296] width 154 height 11
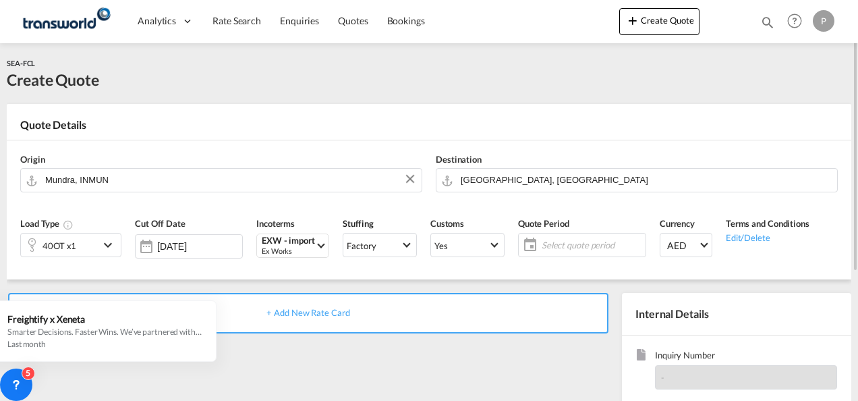
click at [567, 248] on span "Select quote period" at bounding box center [592, 245] width 101 height 12
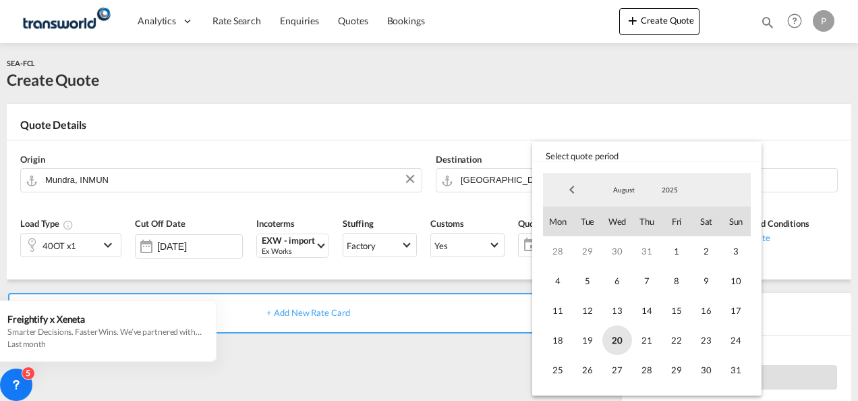
click at [623, 345] on span "20" at bounding box center [617, 340] width 30 height 30
click at [739, 371] on span "31" at bounding box center [736, 370] width 30 height 30
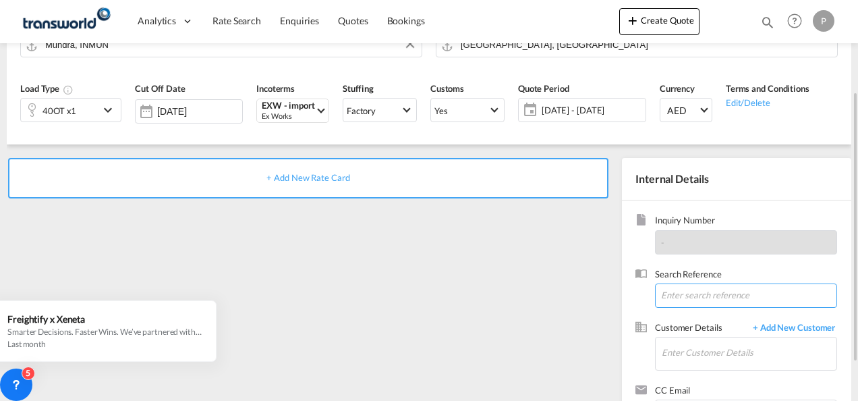
click at [701, 299] on input at bounding box center [746, 295] width 182 height 24
paste input "TWP8918"
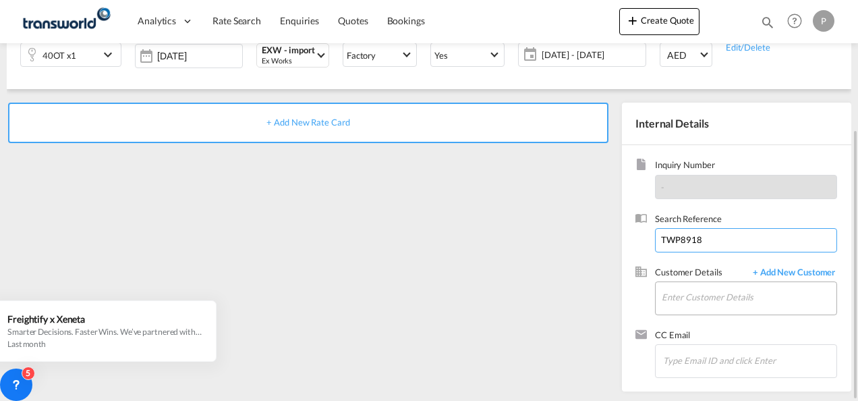
type input "TWP8918"
click at [698, 299] on input "Enter Customer Details" at bounding box center [749, 297] width 175 height 30
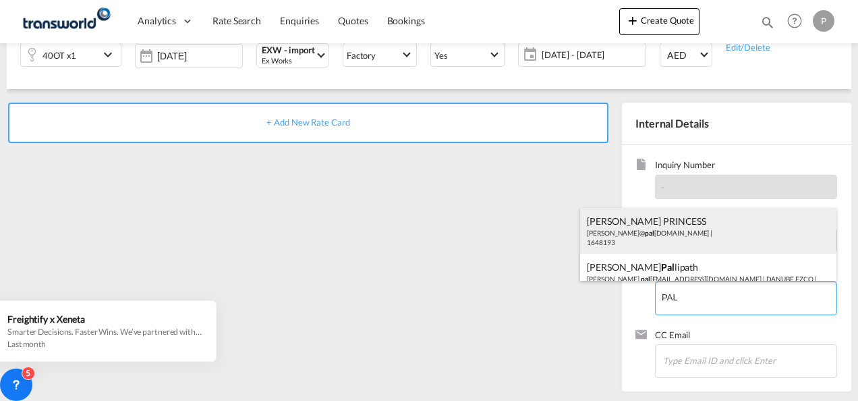
click at [659, 235] on div "[PERSON_NAME] PRINCESS [PERSON_NAME]@ pal [DOMAIN_NAME] | 1648193" at bounding box center [708, 231] width 256 height 46
type input "PALFINGER MARINE EUROPE B V ([GEOGRAPHIC_DATA] BRANCH), [PERSON_NAME] PRINCESS,…"
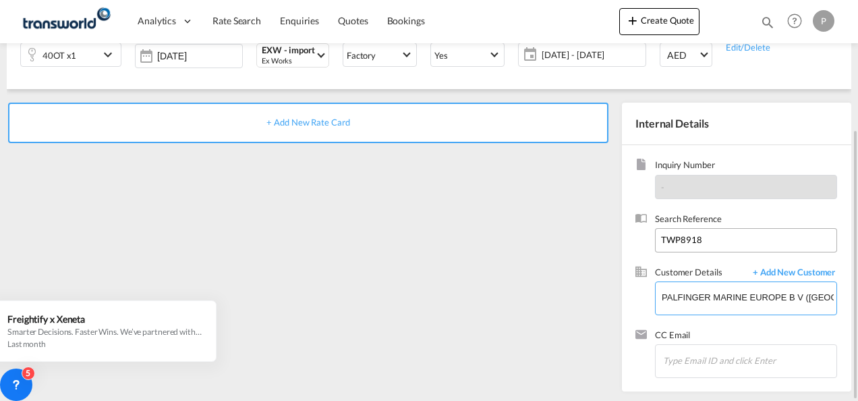
scroll to position [0, 0]
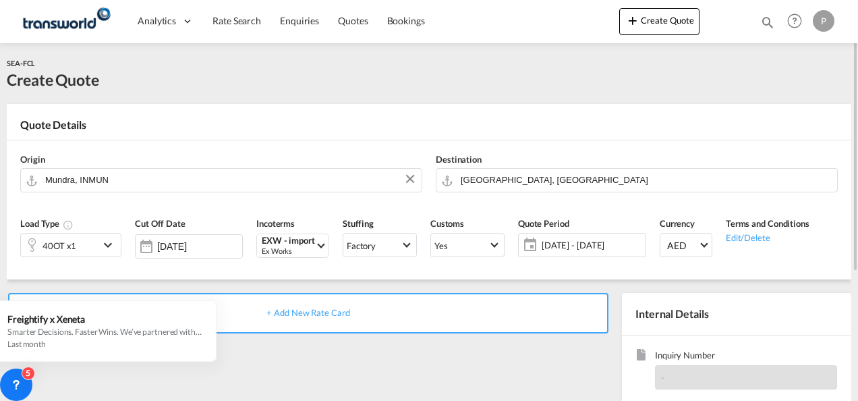
click at [329, 310] on span "+ Add New Rate Card" at bounding box center [307, 312] width 83 height 11
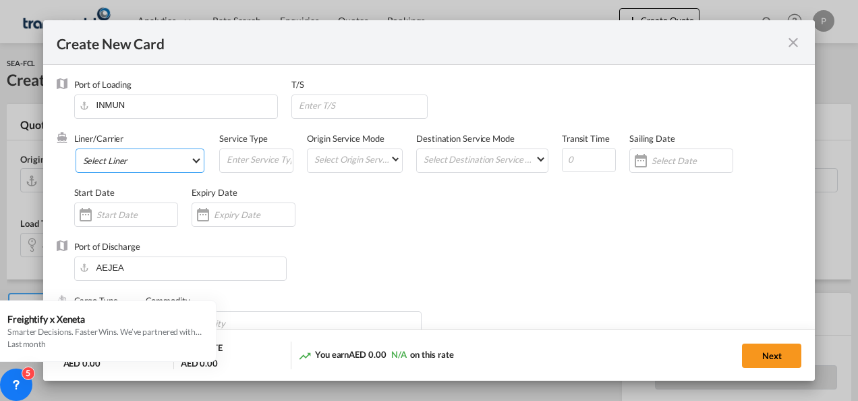
click at [126, 160] on md-select "Select Liner 2HM LOGISTICS D.O.O 2HM LOGISTICS D.O.O. / TDWC-CAPODISTRI 2HM LOG…" at bounding box center [141, 160] width 130 height 24
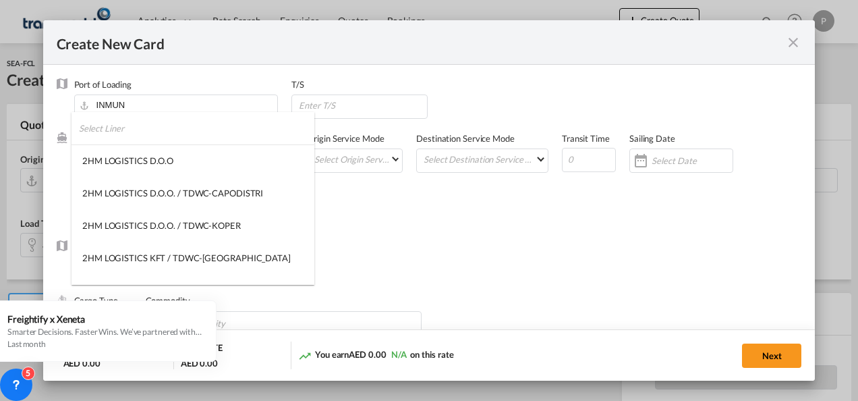
click at [135, 134] on input "search" at bounding box center [196, 128] width 235 height 32
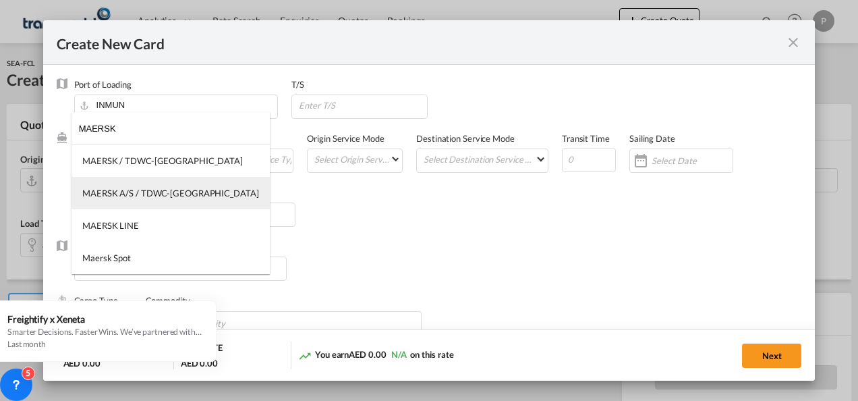
type input "MAERSK"
click at [171, 188] on div "MAERSK A/S / TDWC-[GEOGRAPHIC_DATA]" at bounding box center [170, 193] width 177 height 12
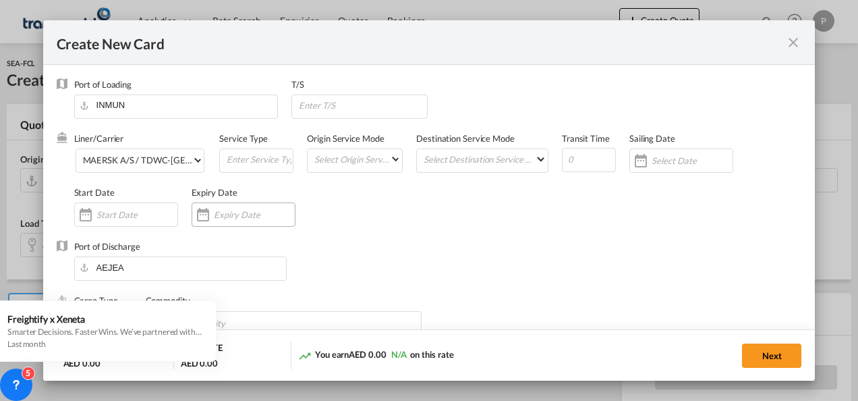
click at [229, 209] on input "Create New Card ..." at bounding box center [254, 214] width 81 height 11
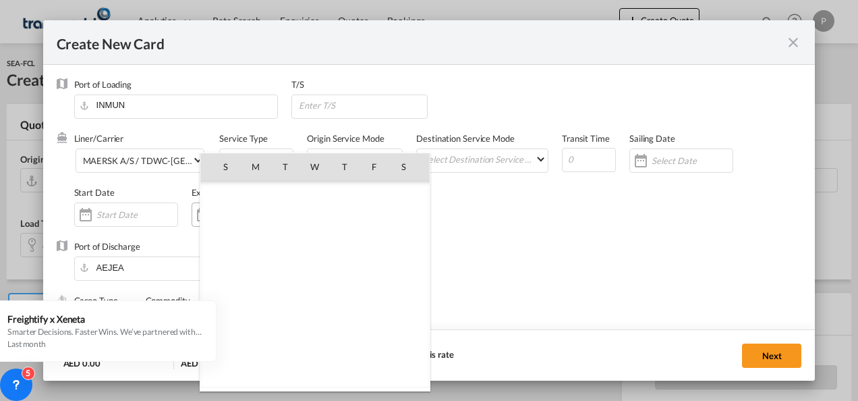
scroll to position [312270, 0]
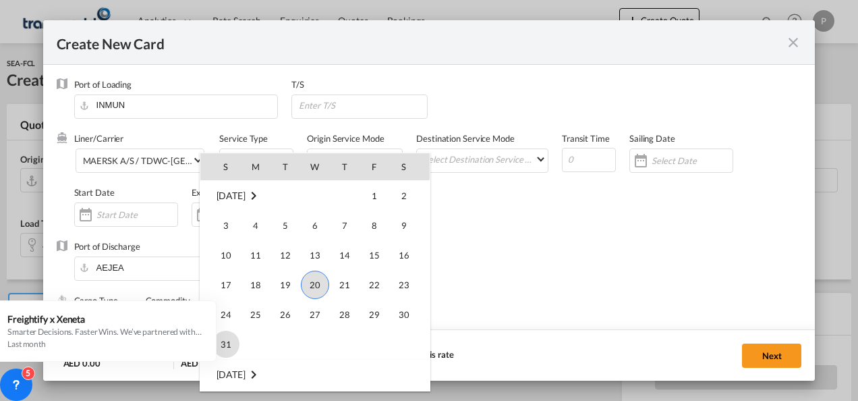
click at [230, 343] on span "31" at bounding box center [225, 344] width 27 height 27
type input "[DATE]"
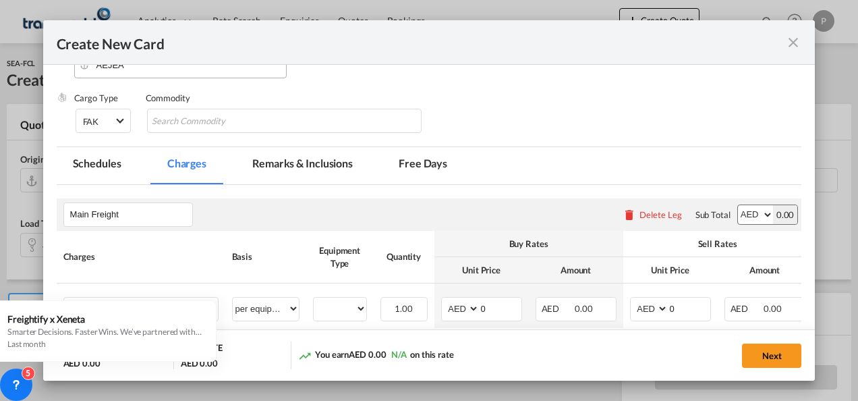
scroll to position [270, 0]
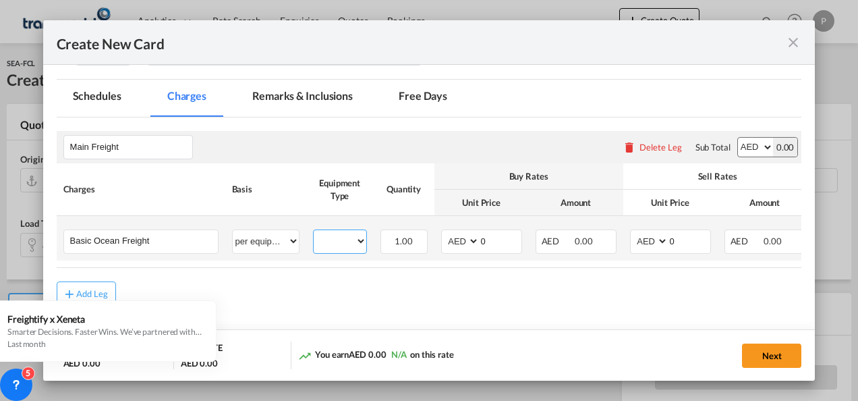
click at [359, 242] on select "40OT" at bounding box center [340, 241] width 53 height 18
select select "40OT"
click at [314, 232] on select "40OT" at bounding box center [340, 241] width 53 height 18
drag, startPoint x: 495, startPoint y: 235, endPoint x: 570, endPoint y: 235, distance: 74.9
click at [481, 239] on input "0" at bounding box center [501, 240] width 42 height 20
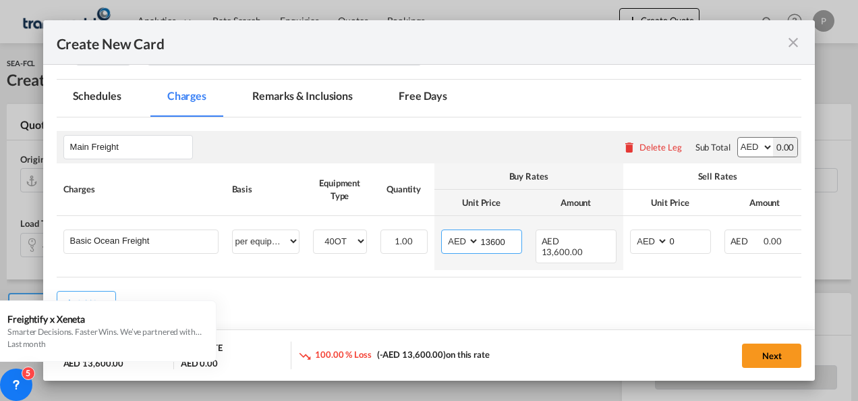
type input "13600"
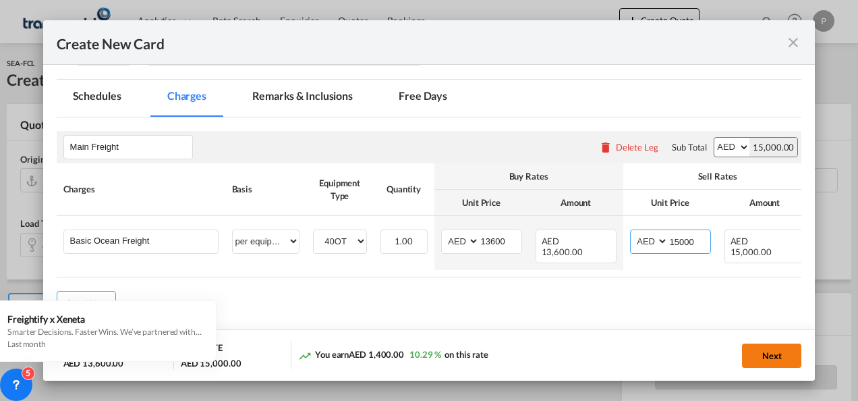
type input "15000"
drag, startPoint x: 774, startPoint y: 353, endPoint x: 849, endPoint y: 324, distance: 80.5
click at [774, 353] on button "Next" at bounding box center [771, 355] width 59 height 24
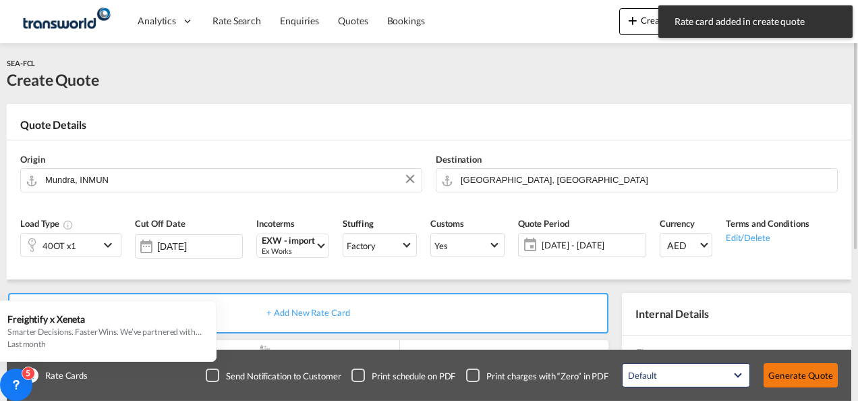
click at [800, 368] on button "Generate Quote" at bounding box center [801, 375] width 74 height 24
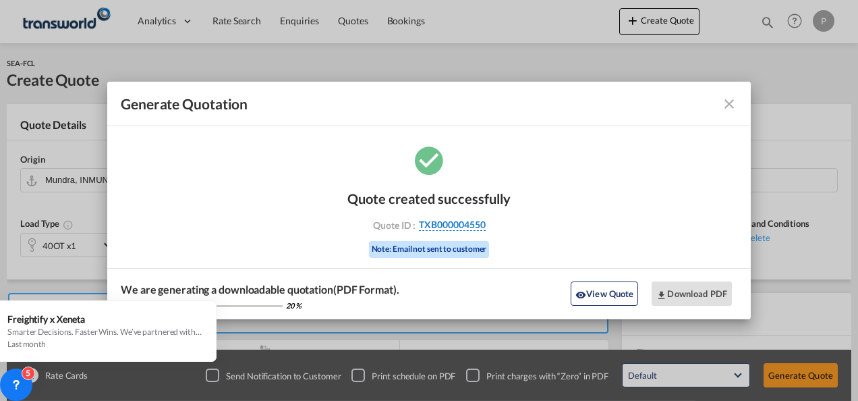
click at [446, 221] on span "TXB000004550" at bounding box center [452, 225] width 67 height 12
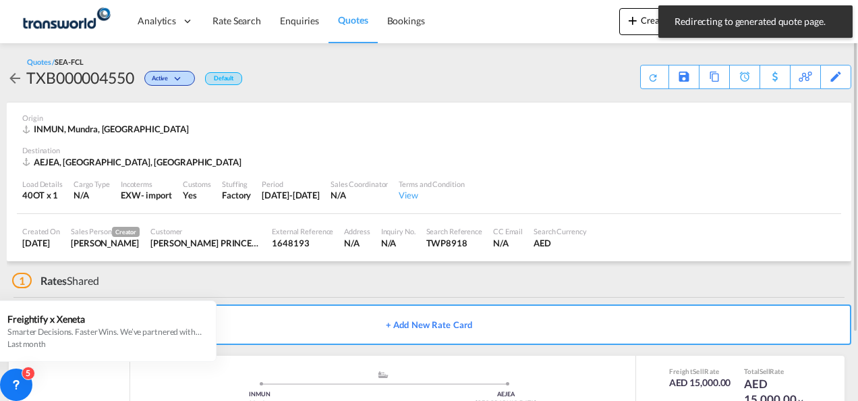
scroll to position [82, 0]
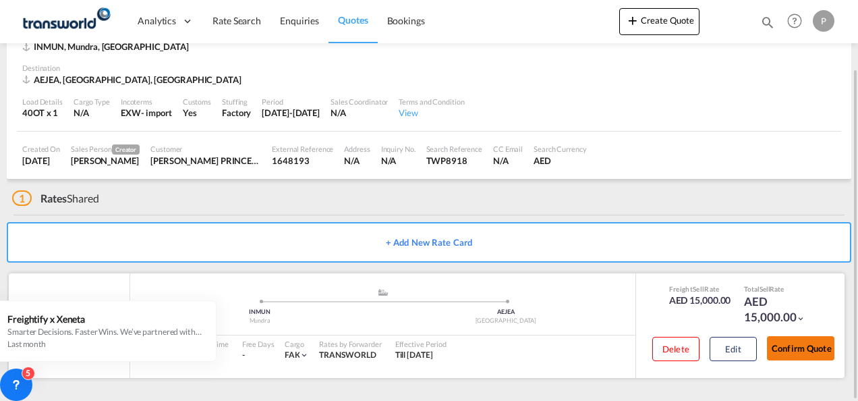
click at [795, 343] on button "Confirm Quote" at bounding box center [800, 348] width 67 height 24
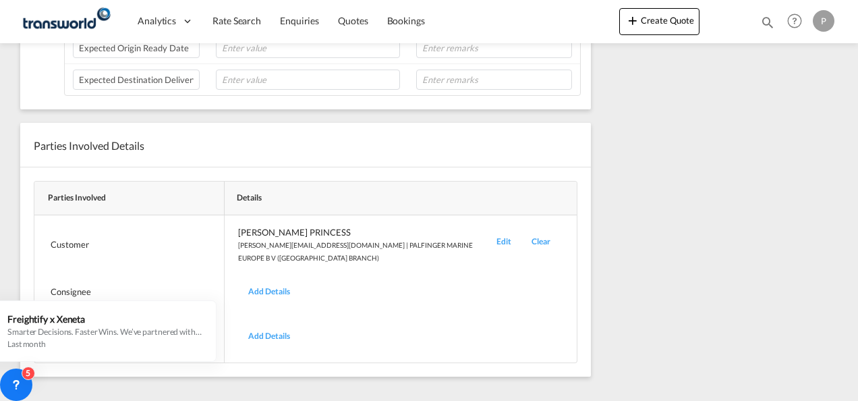
scroll to position [210, 0]
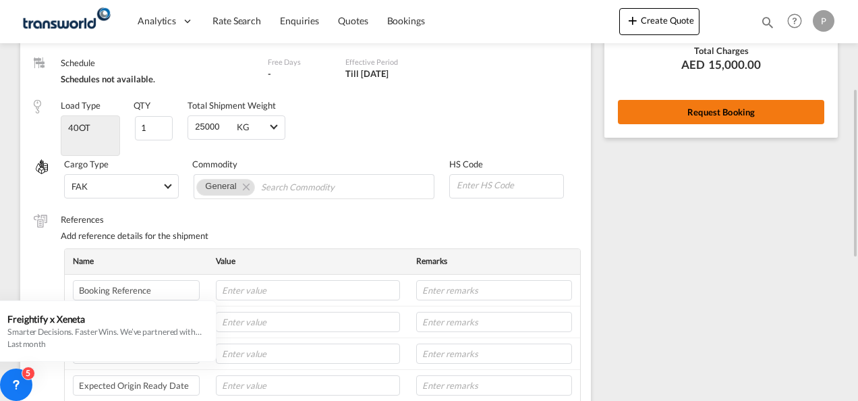
click at [721, 109] on button "Request Booking" at bounding box center [721, 112] width 206 height 24
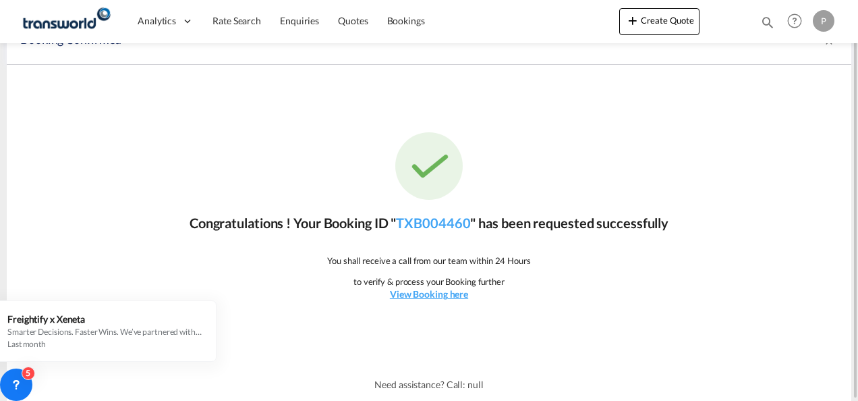
scroll to position [25, 0]
click at [451, 221] on link "TXB004460" at bounding box center [433, 223] width 74 height 16
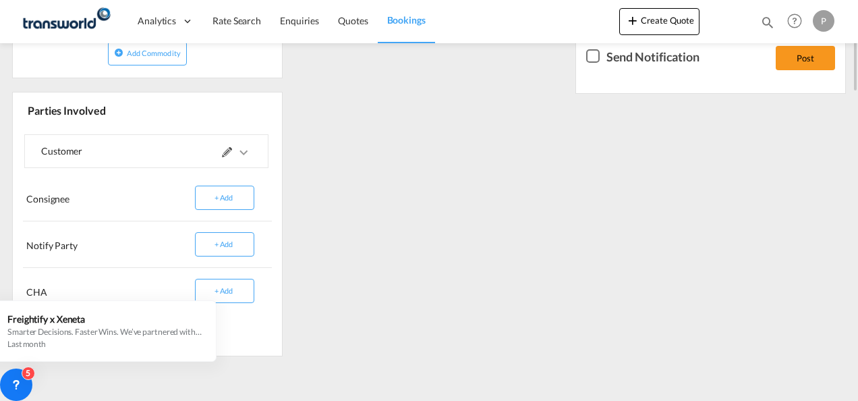
scroll to position [390, 0]
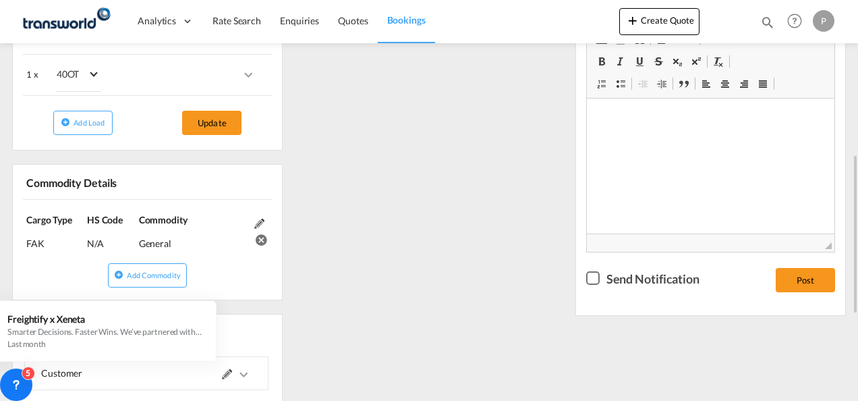
click at [542, 179] on div "References Inquiry No. N/A Quotation No. TXB000004550 Search Reference TWP8918 …" at bounding box center [429, 218] width 844 height 741
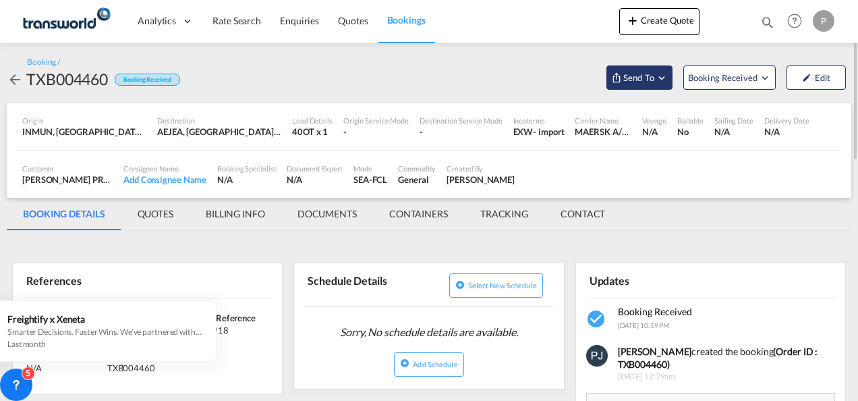
click at [664, 84] on button "Send To" at bounding box center [639, 77] width 66 height 24
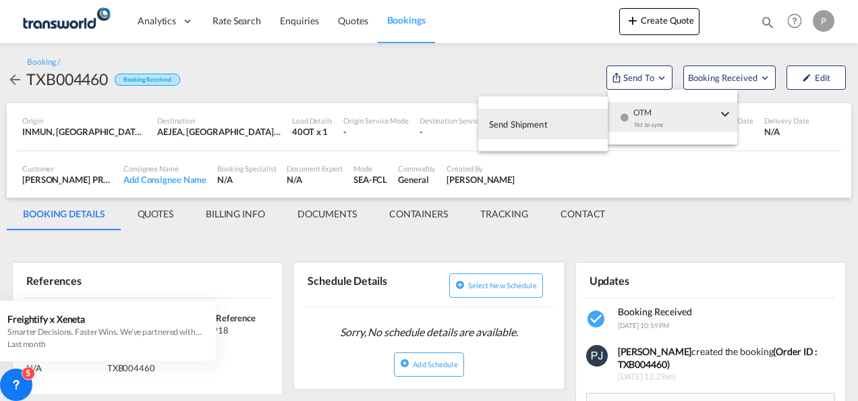
click at [508, 124] on span "Send Shipment" at bounding box center [518, 124] width 59 height 22
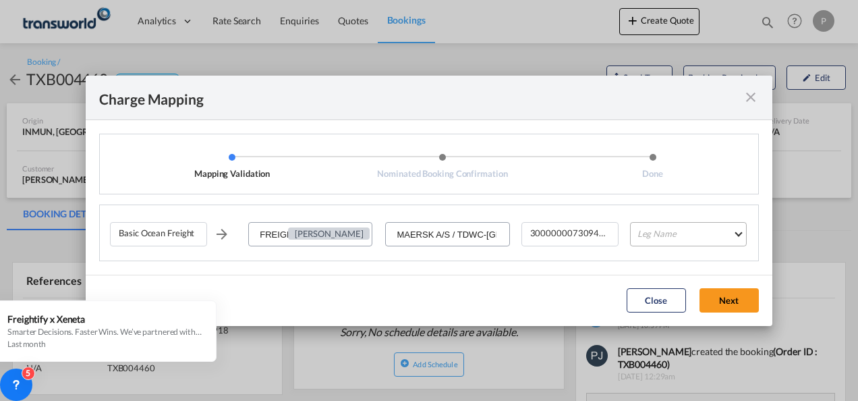
click at [660, 231] on md-select "Leg Name HANDLING ORIGIN VESSEL HANDLING DESTINATION OTHERS TL PICK UP CUSTOMS …" at bounding box center [688, 234] width 117 height 24
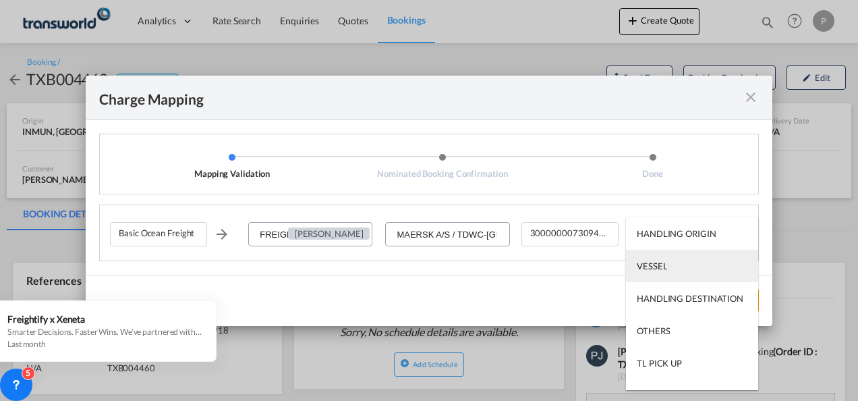
click at [661, 262] on div "VESSEL" at bounding box center [652, 266] width 30 height 12
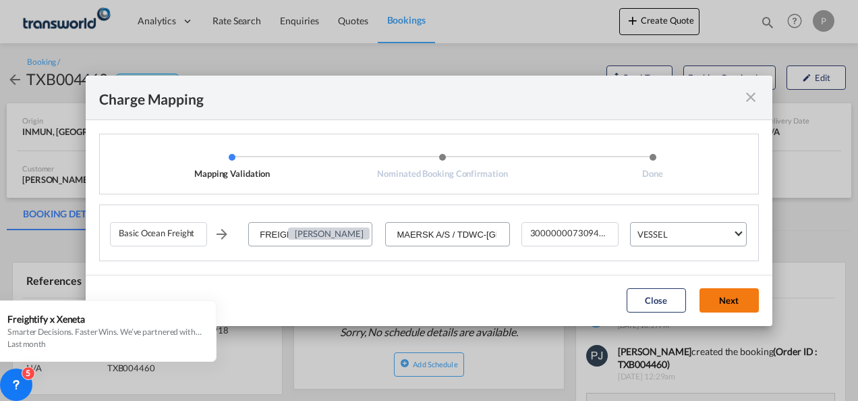
click at [716, 300] on button "Next" at bounding box center [728, 300] width 59 height 24
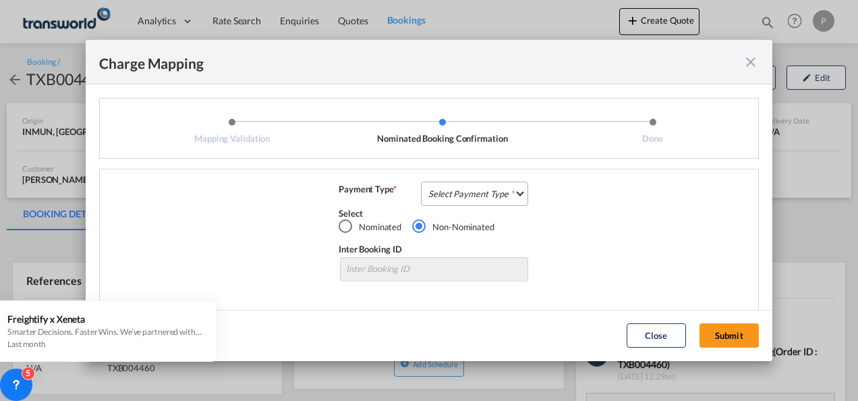
click at [466, 193] on md-select "Select Payment Type COLLECT PREPAID" at bounding box center [474, 193] width 107 height 24
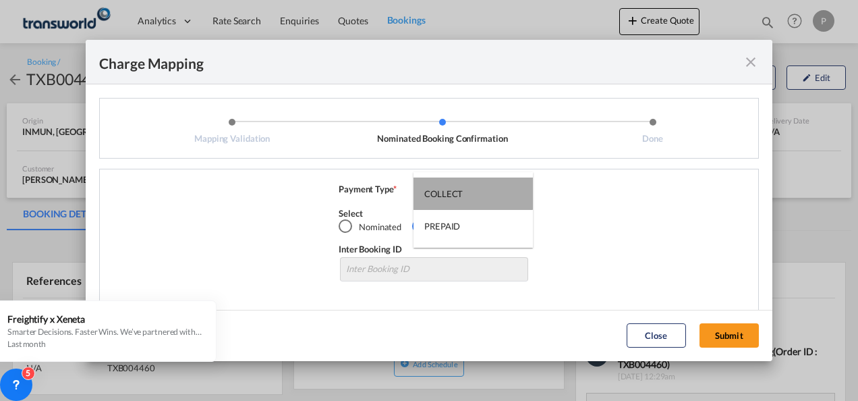
click at [456, 192] on div "COLLECT" at bounding box center [443, 194] width 38 height 12
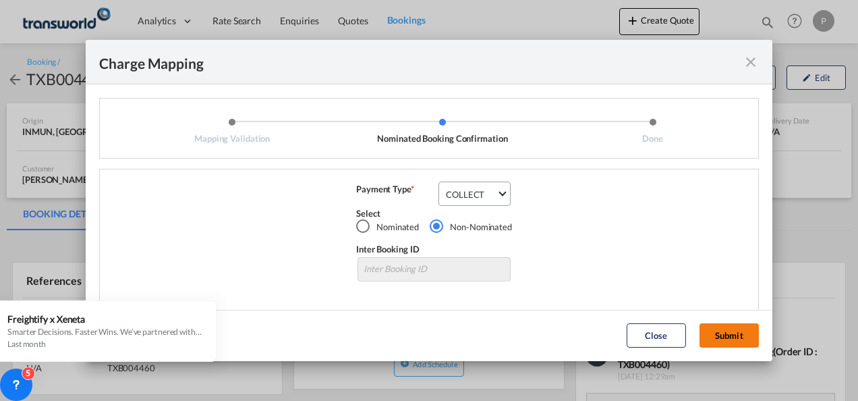
click at [730, 332] on button "Submit" at bounding box center [728, 335] width 59 height 24
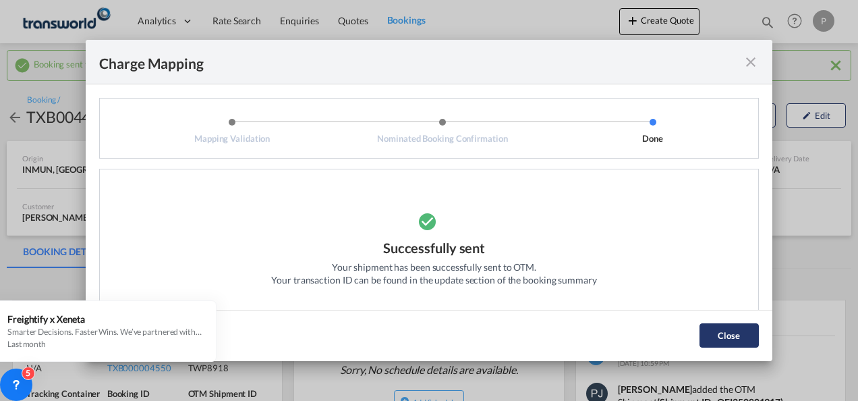
click at [739, 335] on button "Close" at bounding box center [728, 335] width 59 height 24
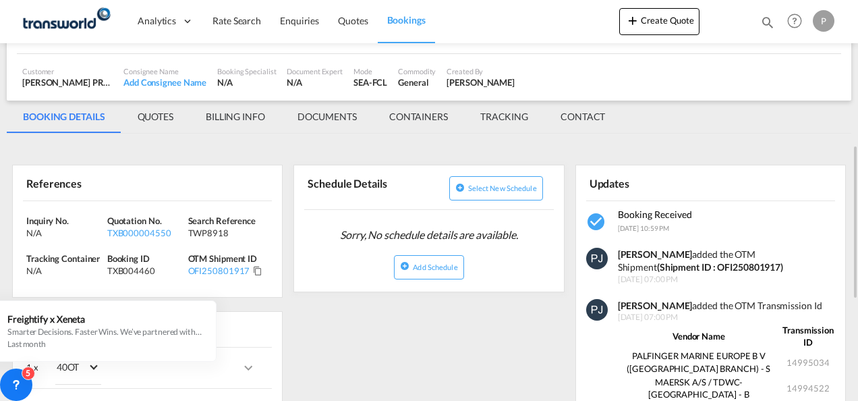
scroll to position [202, 0]
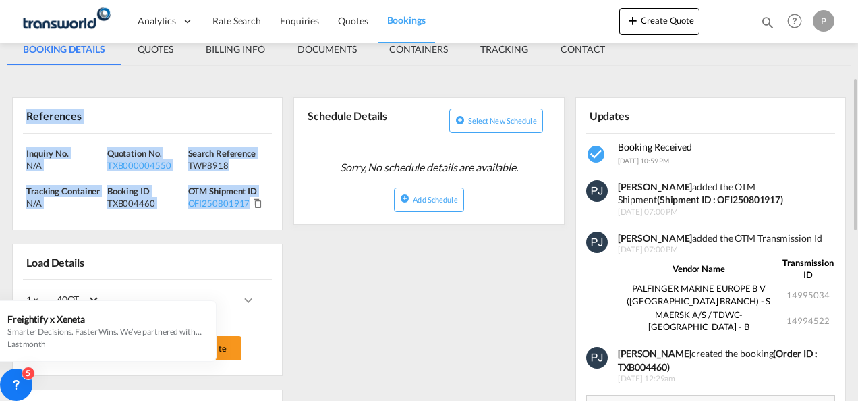
drag, startPoint x: 26, startPoint y: 113, endPoint x: 266, endPoint y: 216, distance: 261.1
click at [266, 216] on div "References Inquiry No. N/A Quotation No. TXB000004550 Search Reference TWP8918 …" at bounding box center [147, 163] width 270 height 133
copy div "References Inquiry No. N/A Quotation No. TXB000004550 Search Reference TWP8918 …"
click at [677, 20] on button "Create Quote" at bounding box center [659, 21] width 80 height 27
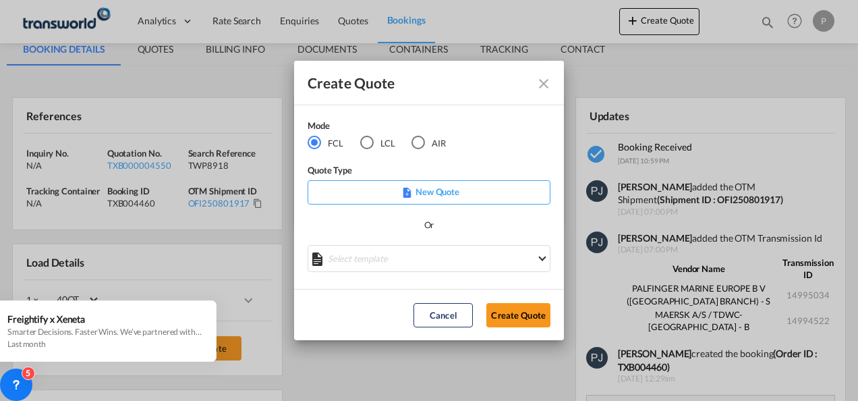
click at [421, 142] on div "AIR" at bounding box center [417, 142] width 13 height 13
click at [513, 312] on button "Create Quote" at bounding box center [518, 315] width 64 height 24
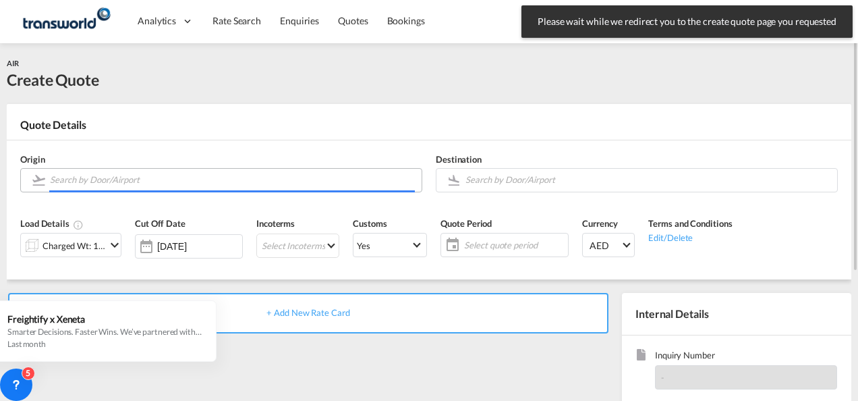
click at [64, 181] on input "Search by Door/Airport" at bounding box center [232, 180] width 365 height 24
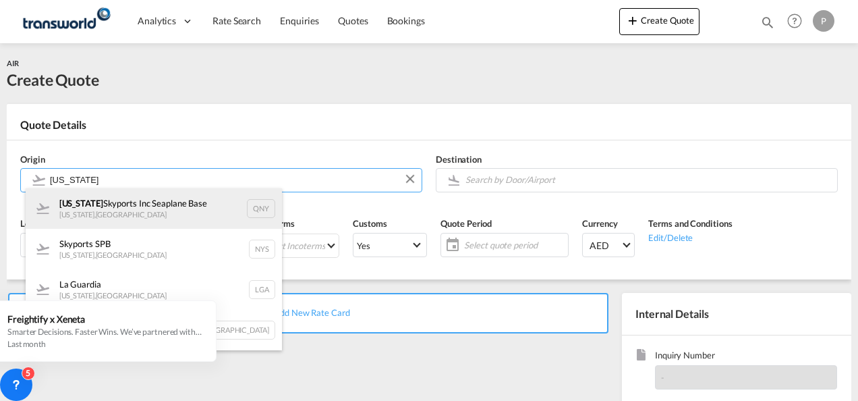
click at [175, 217] on div "[US_STATE] Skyports Inc [GEOGRAPHIC_DATA] [US_STATE] , [GEOGRAPHIC_DATA] QNY" at bounding box center [154, 208] width 256 height 40
type input "[US_STATE] Skyports Inc Seaplane Base, [US_STATE], [GEOGRAPHIC_DATA]"
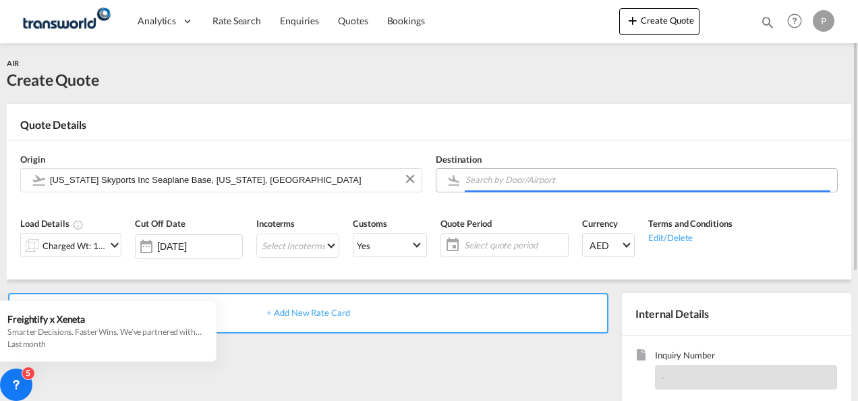
click at [491, 180] on input "Search by Door/Airport" at bounding box center [647, 180] width 365 height 24
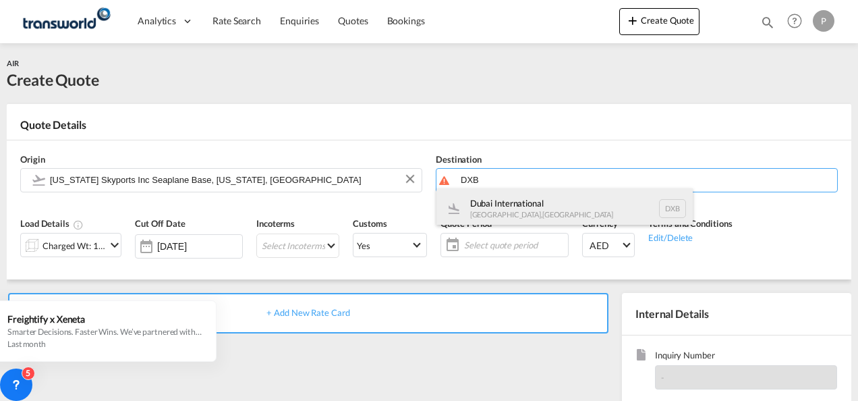
click at [490, 208] on div "Dubai International [GEOGRAPHIC_DATA] , [GEOGRAPHIC_DATA] DXB" at bounding box center [564, 208] width 256 height 40
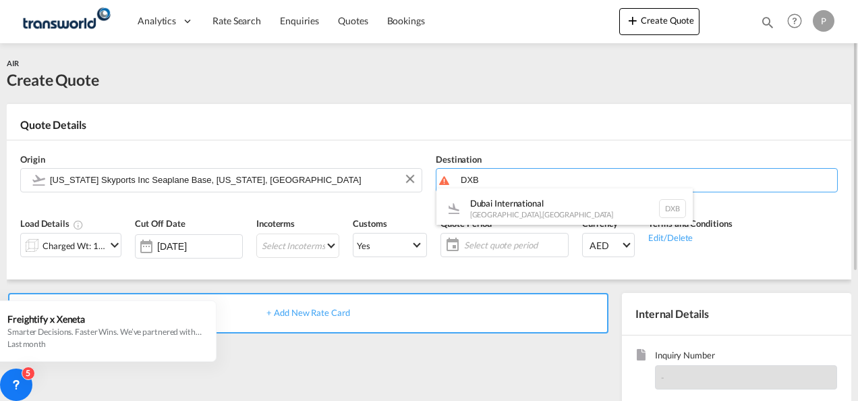
type input "Dubai International, [GEOGRAPHIC_DATA], DXB"
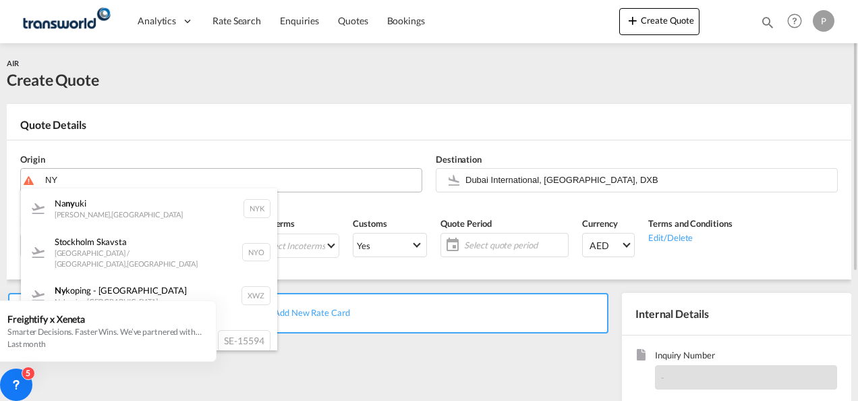
type input "N"
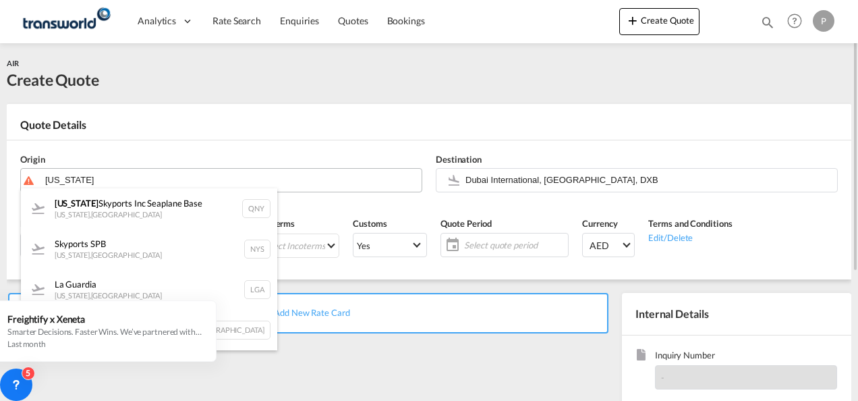
type input "[US_STATE] Skyports Inc Seaplane Base, [US_STATE], [GEOGRAPHIC_DATA]"
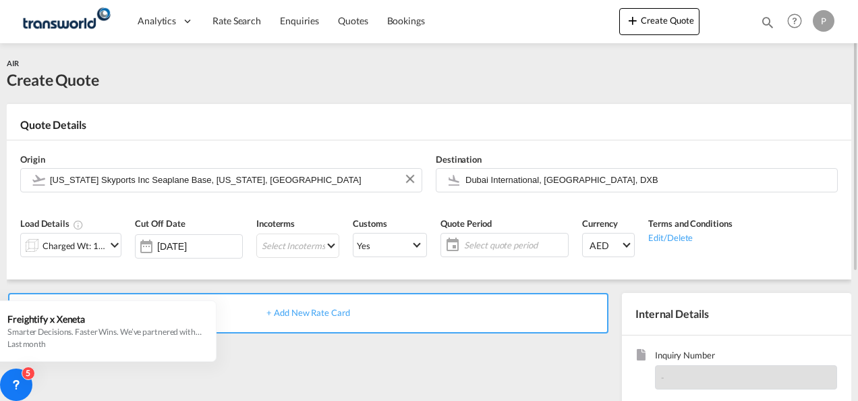
click at [113, 243] on md-icon "icon-chevron-down" at bounding box center [115, 245] width 16 height 16
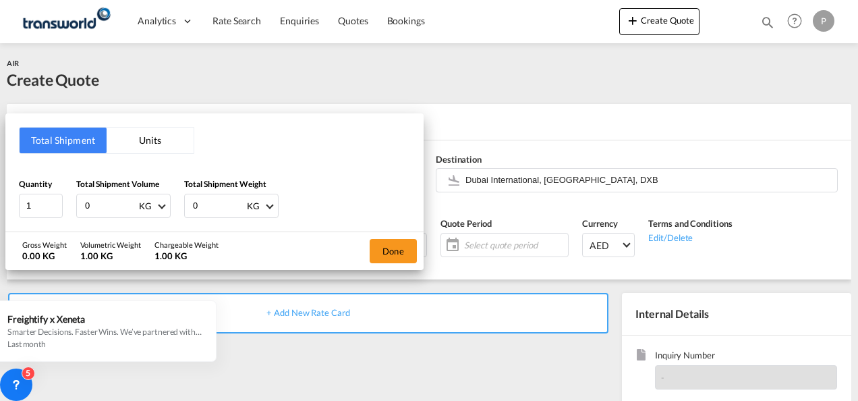
drag, startPoint x: 101, startPoint y: 209, endPoint x: 28, endPoint y: 192, distance: 74.8
click at [40, 198] on div "Quantity 1 Total Shipment Volume 0 KG CBM CFT KG LB Total Shipment Weight 0 KG …" at bounding box center [214, 197] width 391 height 40
type input "4"
click at [404, 252] on button "Done" at bounding box center [393, 251] width 47 height 24
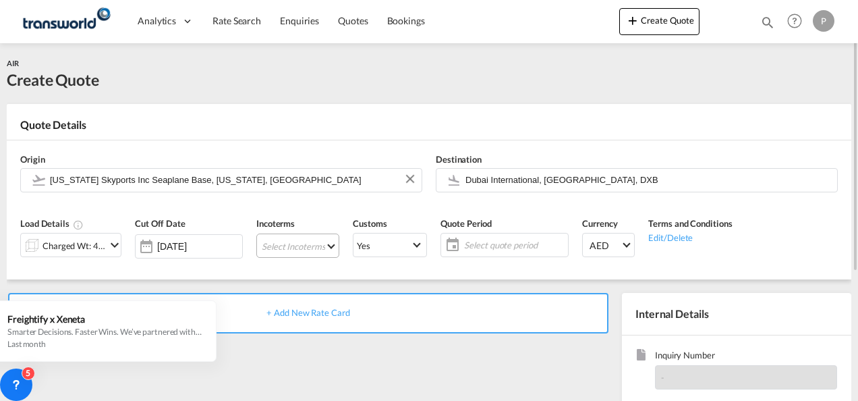
click at [308, 249] on md-select "Select Incoterms CPT - export Carrier Paid to CIF - import Cost,Insurance and F…" at bounding box center [297, 245] width 83 height 24
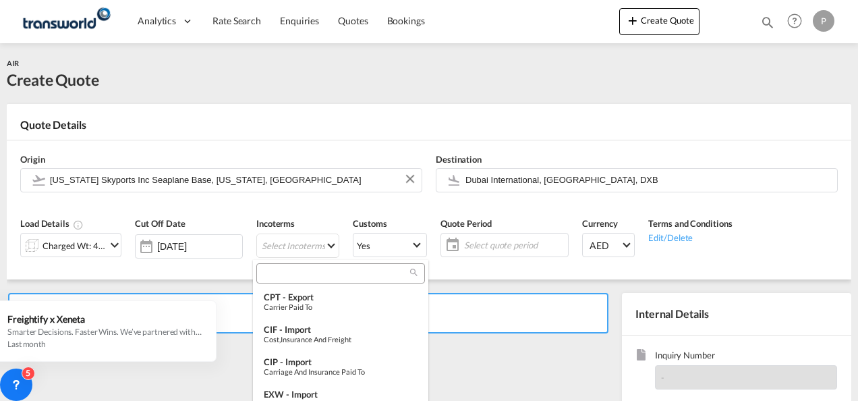
click at [303, 276] on input "search" at bounding box center [335, 273] width 150 height 12
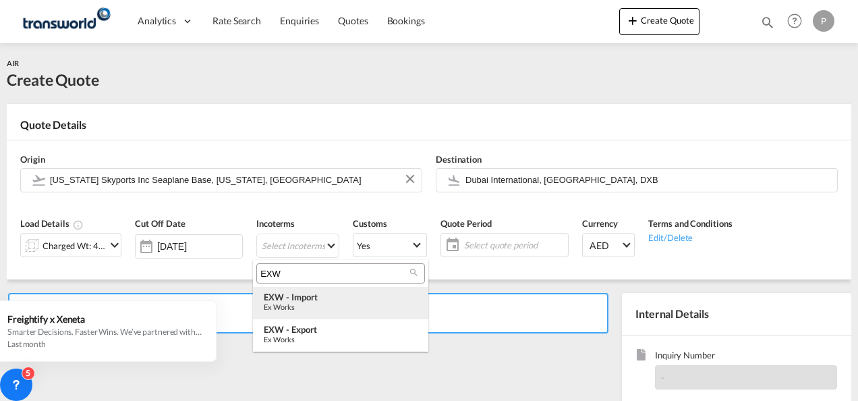
type input "EXW"
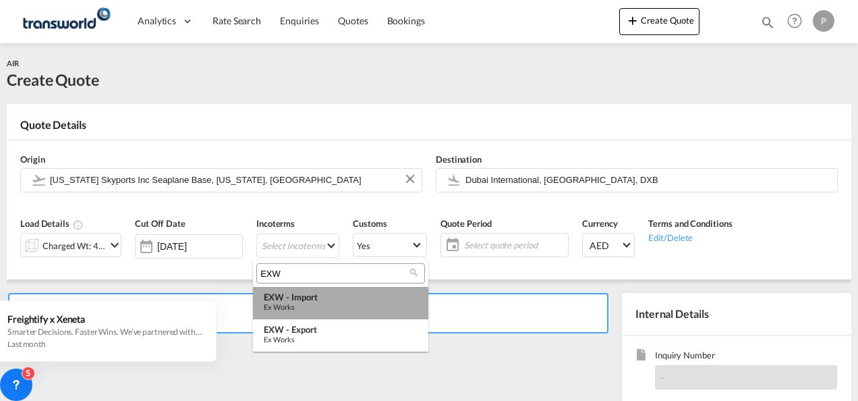
click at [322, 308] on div "Ex Works" at bounding box center [341, 306] width 154 height 9
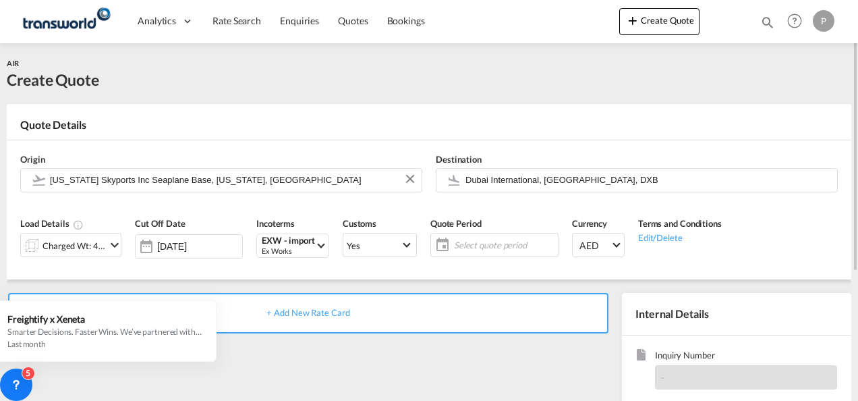
click at [482, 246] on span "Select quote period" at bounding box center [504, 245] width 101 height 12
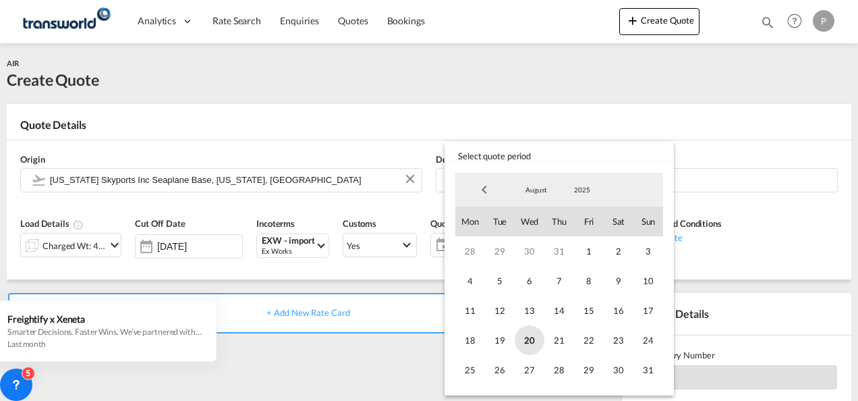
click at [532, 335] on span "20" at bounding box center [530, 340] width 30 height 30
click at [643, 368] on span "31" at bounding box center [648, 370] width 30 height 30
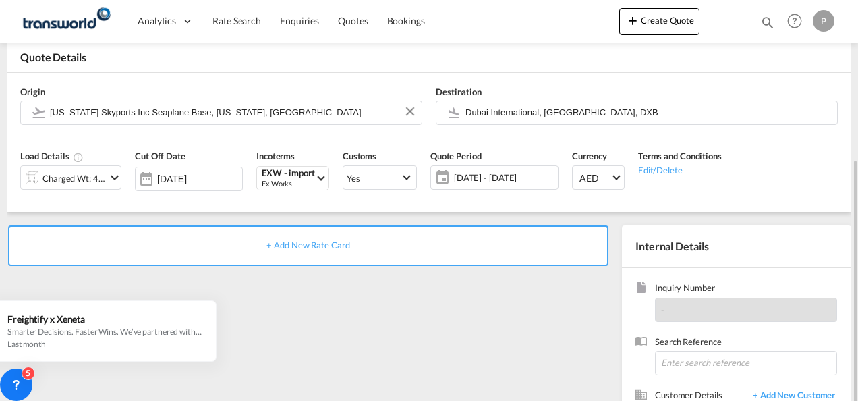
scroll to position [135, 0]
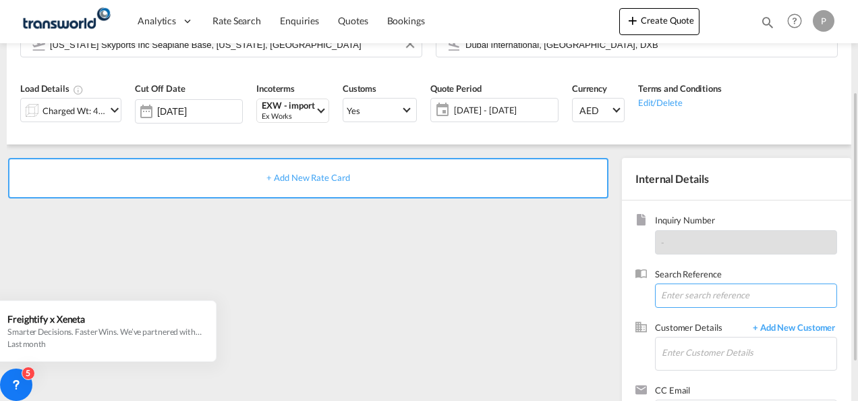
click at [700, 297] on input at bounding box center [746, 295] width 182 height 24
paste input "TWP8768"
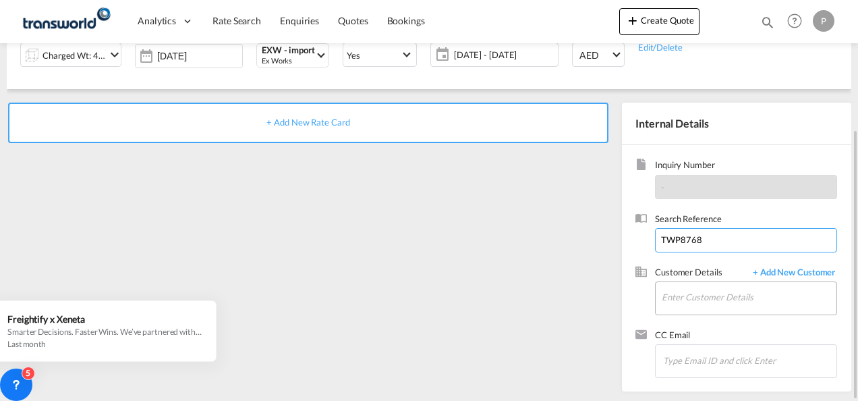
type input "TWP8768"
click at [704, 298] on input "Enter Customer Details" at bounding box center [749, 297] width 175 height 30
click at [808, 275] on span "+ Add New Customer" at bounding box center [791, 274] width 91 height 16
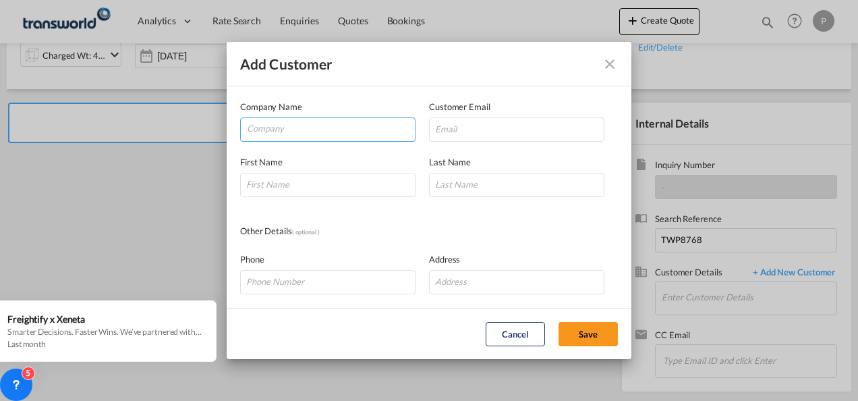
click at [283, 130] on input "Company" at bounding box center [331, 128] width 168 height 20
type input "A"
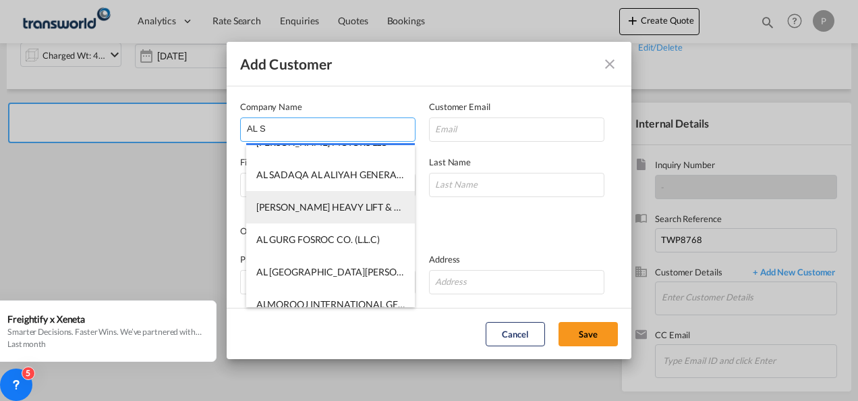
scroll to position [356, 0]
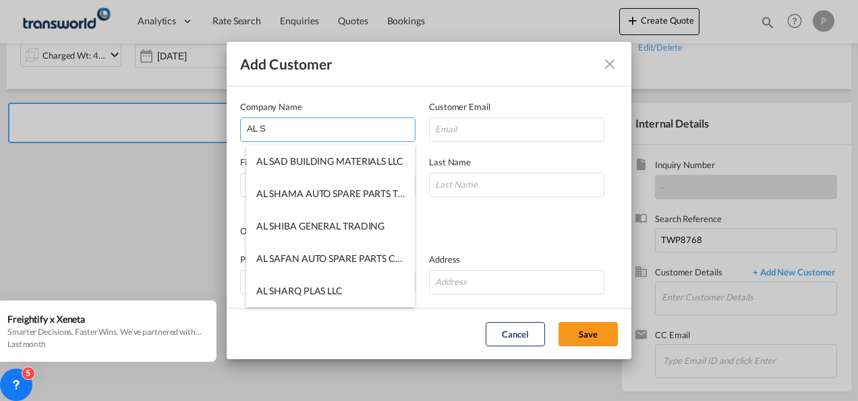
click at [281, 127] on input "AL S" at bounding box center [331, 128] width 168 height 20
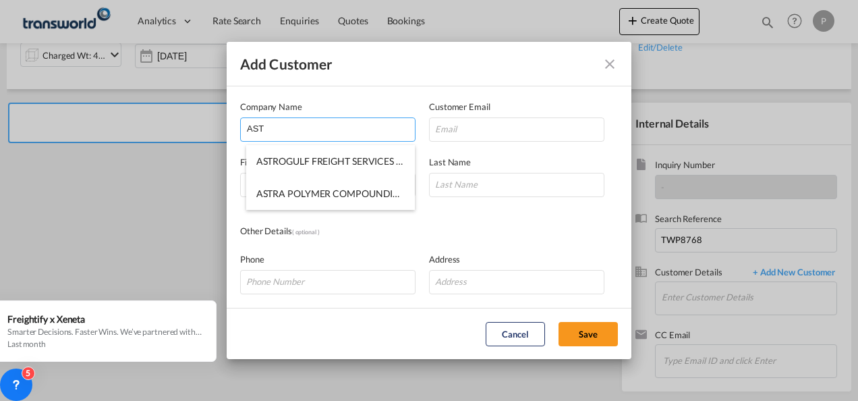
scroll to position [0, 0]
type input "AST"
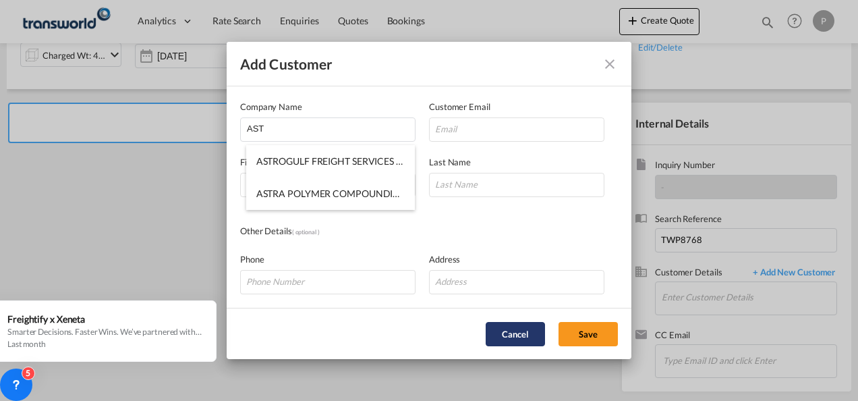
click at [512, 331] on button "Cancel" at bounding box center [515, 334] width 59 height 24
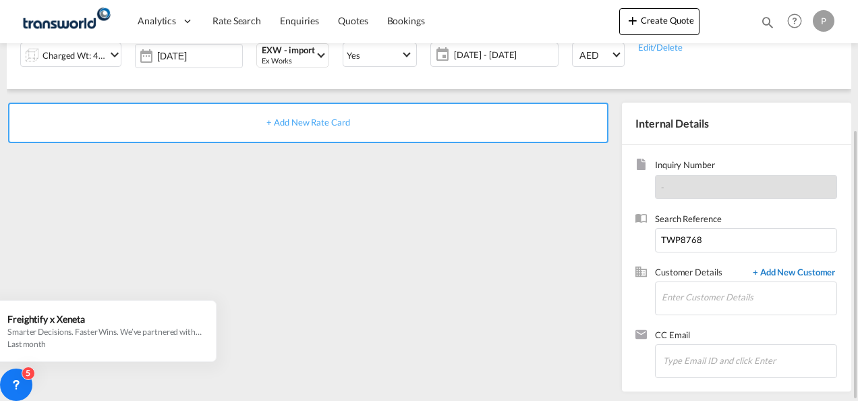
click at [795, 277] on span "+ Add New Customer" at bounding box center [791, 274] width 91 height 16
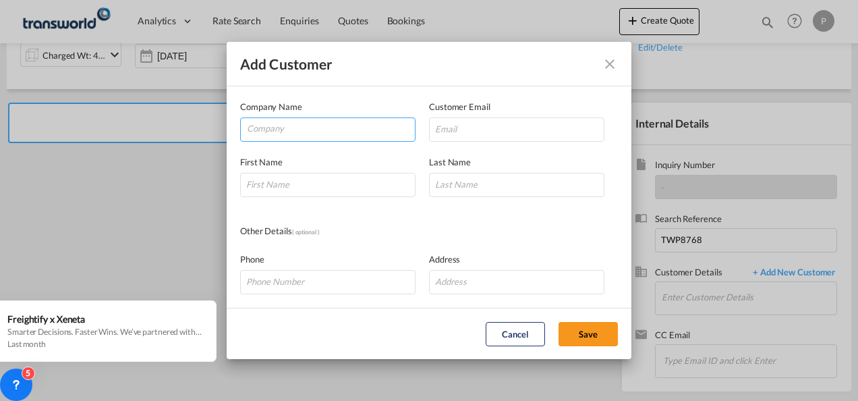
click at [299, 127] on input "Company" at bounding box center [331, 128] width 168 height 20
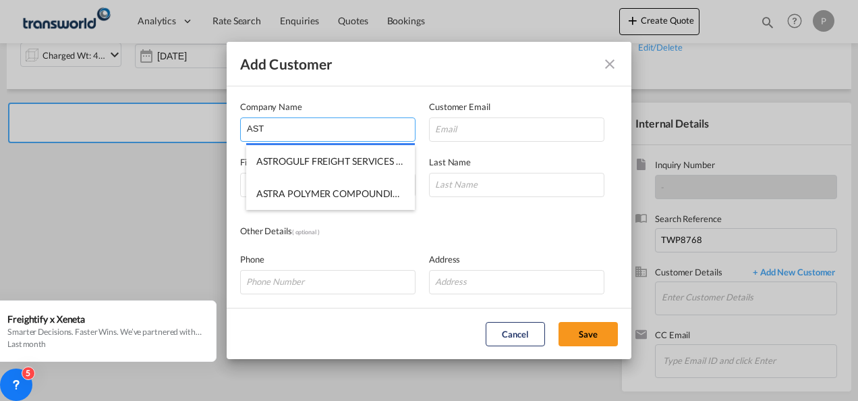
click at [287, 123] on input "AST" at bounding box center [331, 128] width 168 height 20
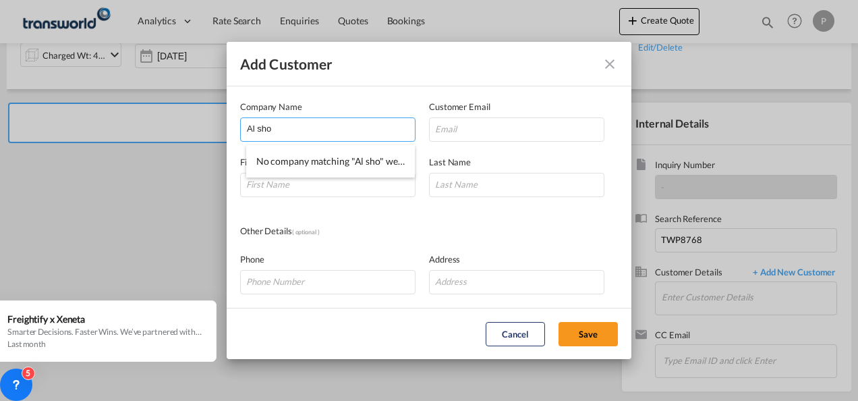
type input "Al sho"
